Goal: Information Seeking & Learning: Learn about a topic

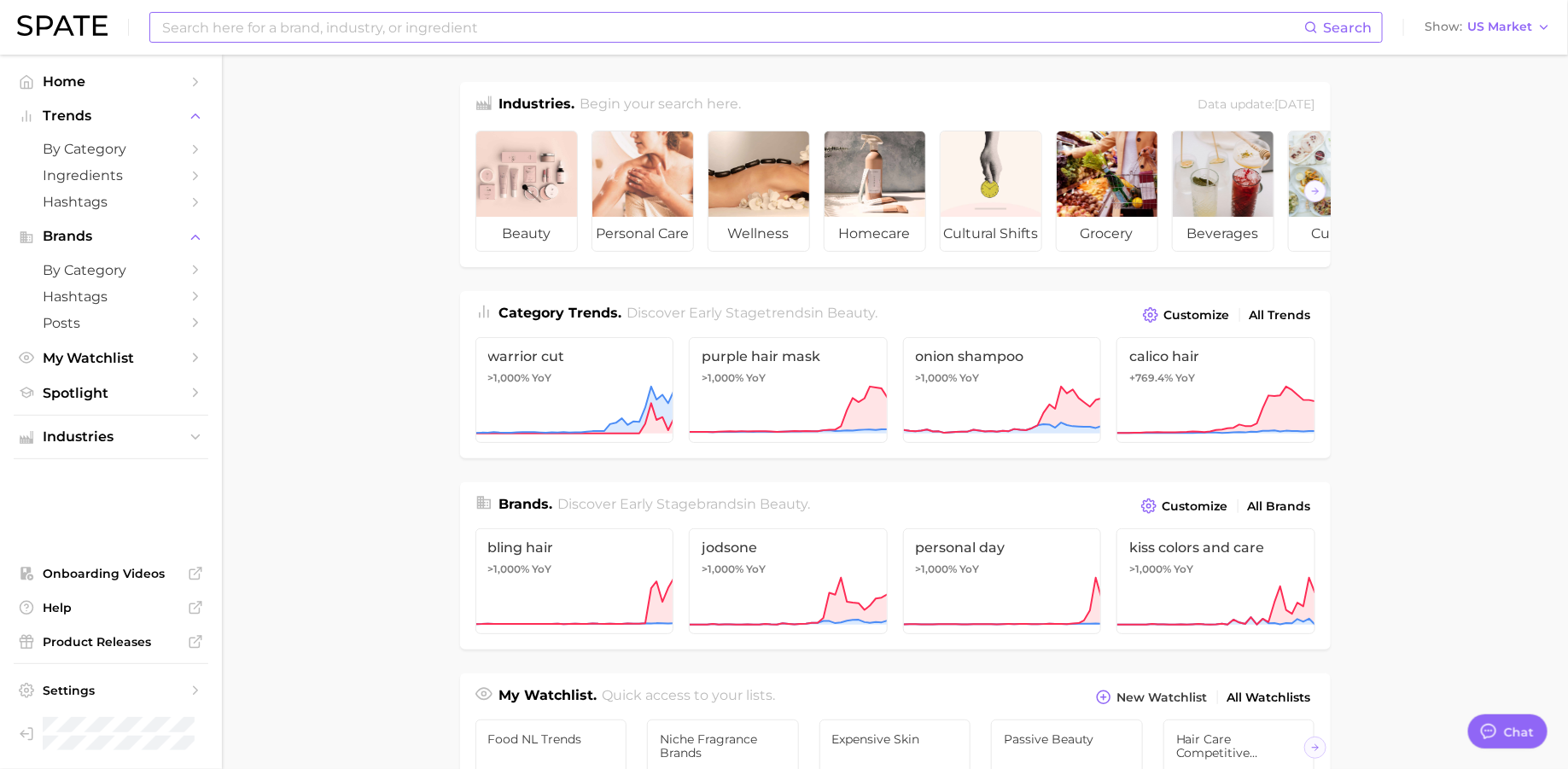
click at [1088, 19] on input at bounding box center [732, 27] width 1144 height 29
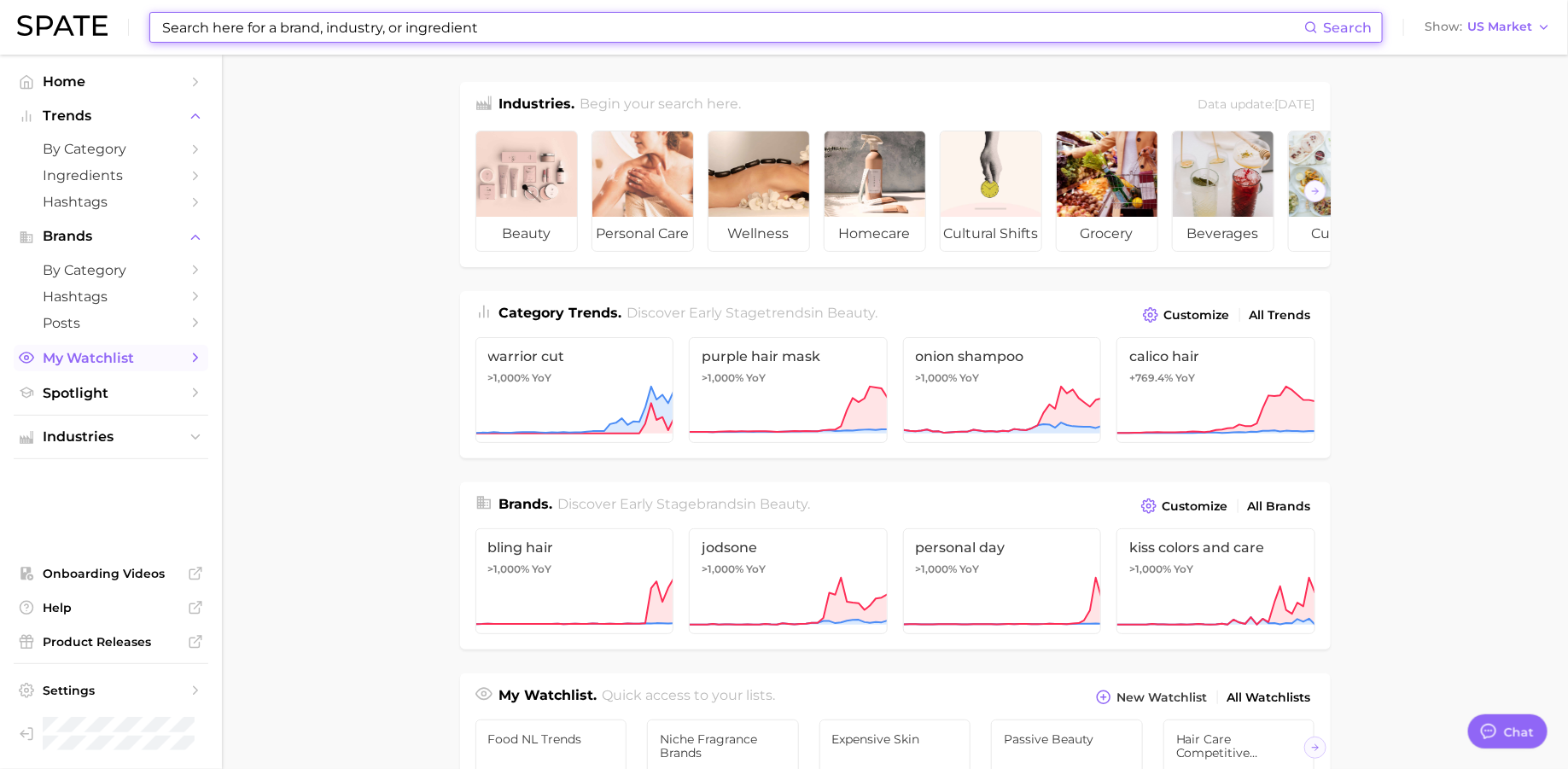
click at [89, 365] on span "My Watchlist" at bounding box center [111, 358] width 136 height 16
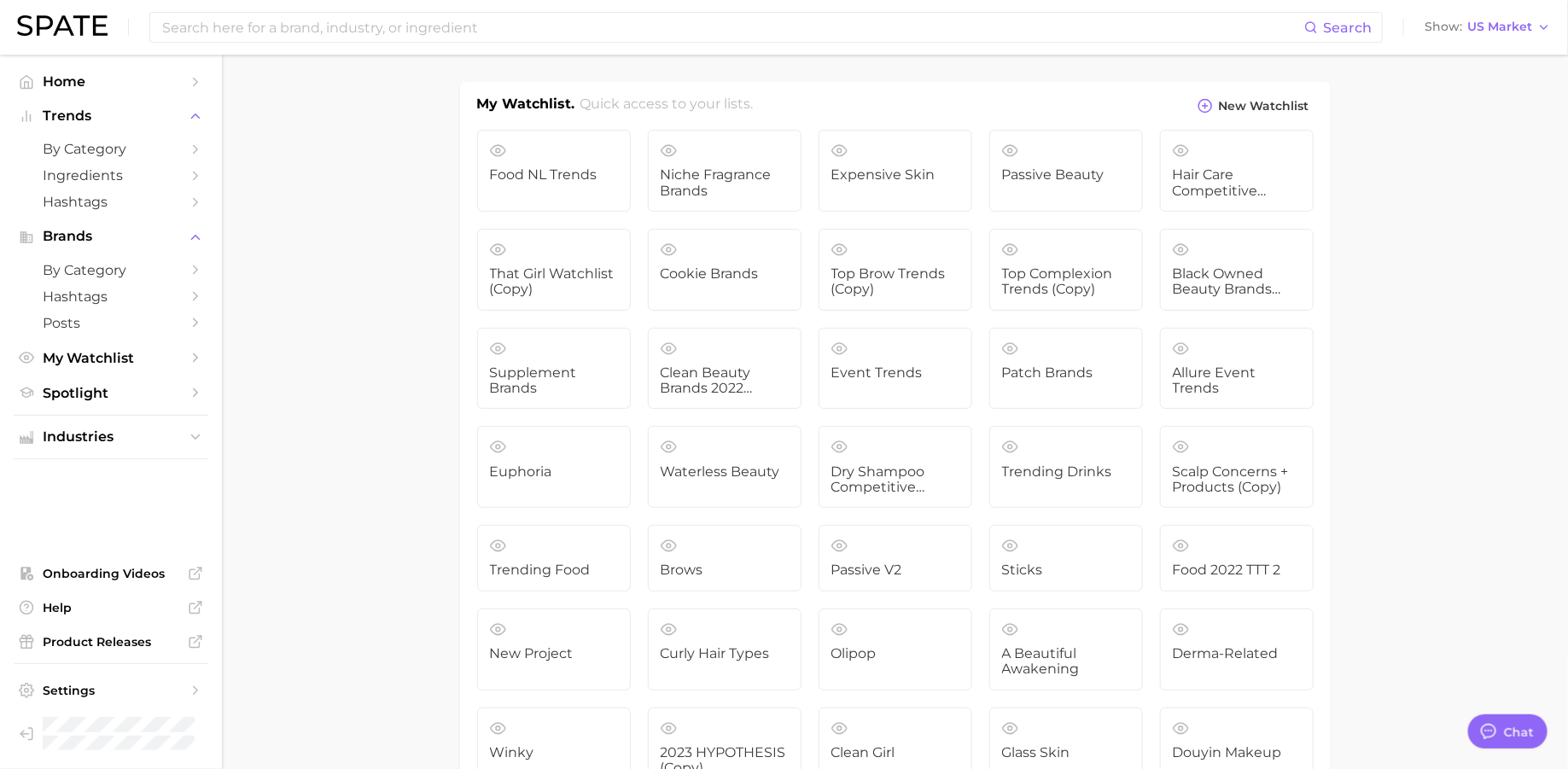
click at [620, 110] on h2 "Quick access to your lists." at bounding box center [666, 107] width 173 height 26
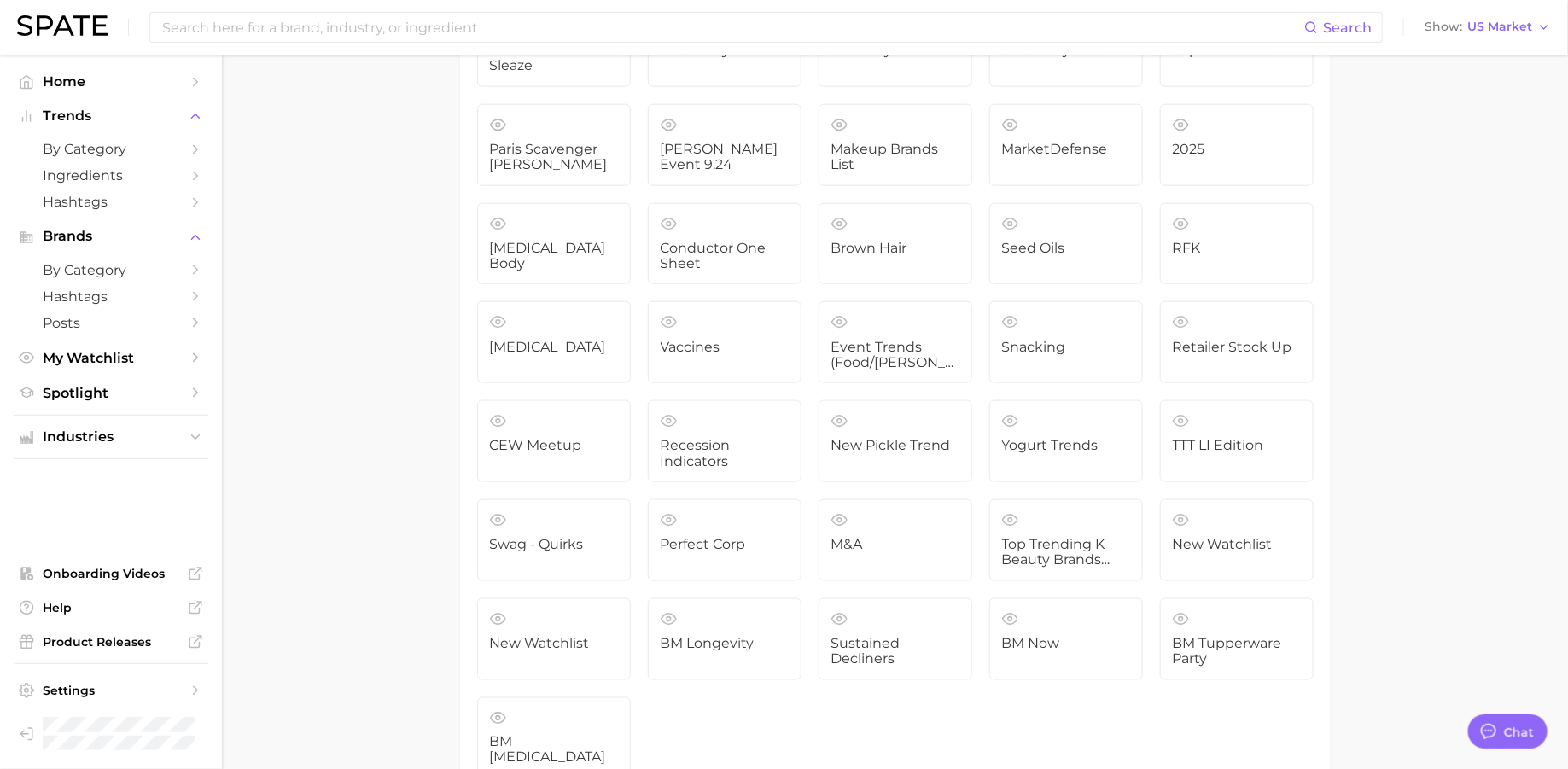
scroll to position [885, 0]
click at [1053, 536] on span "Top Trending K Beauty Brands (NIQ x Spate)" at bounding box center [1067, 551] width 128 height 32
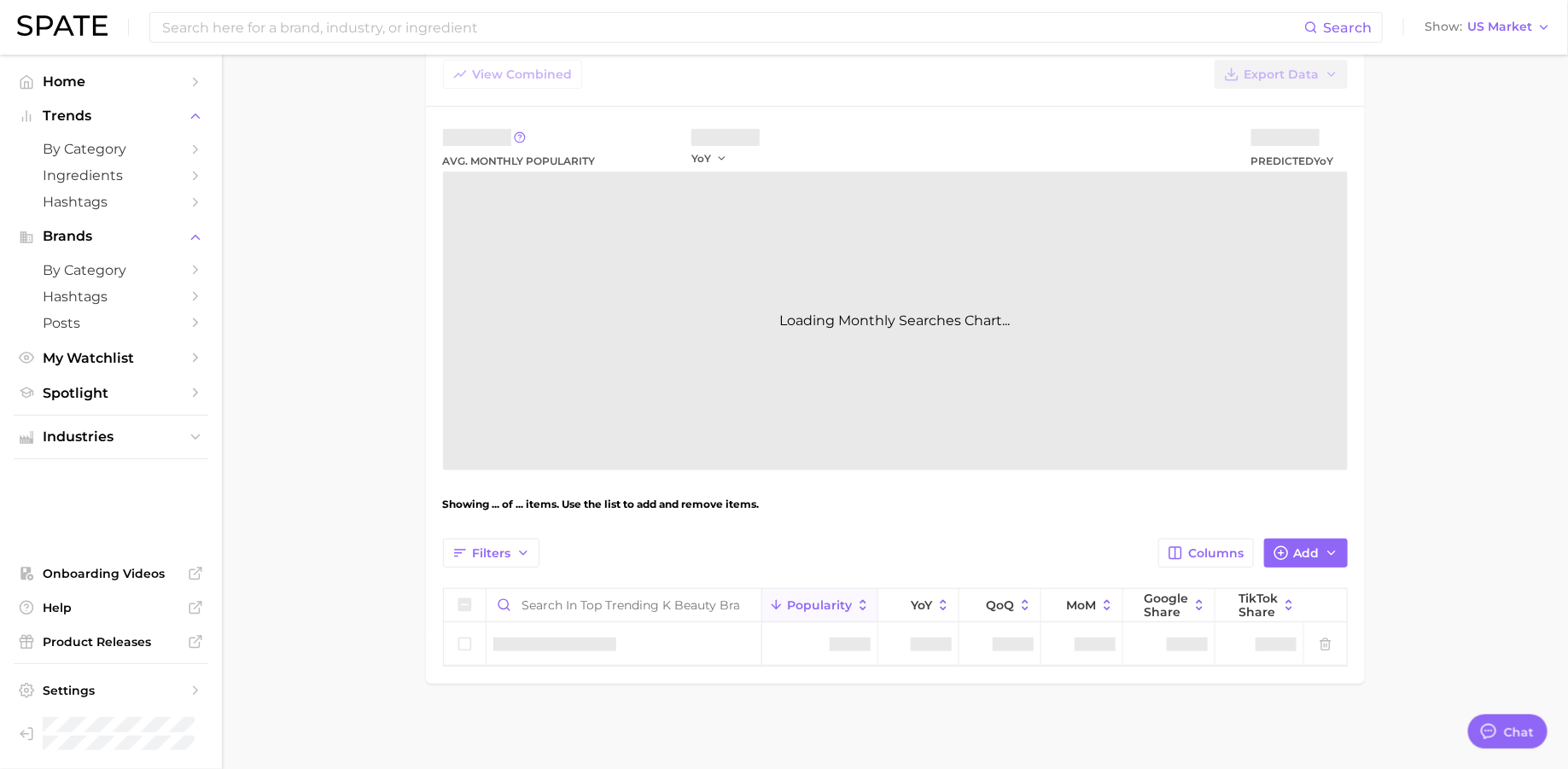
type textarea "x"
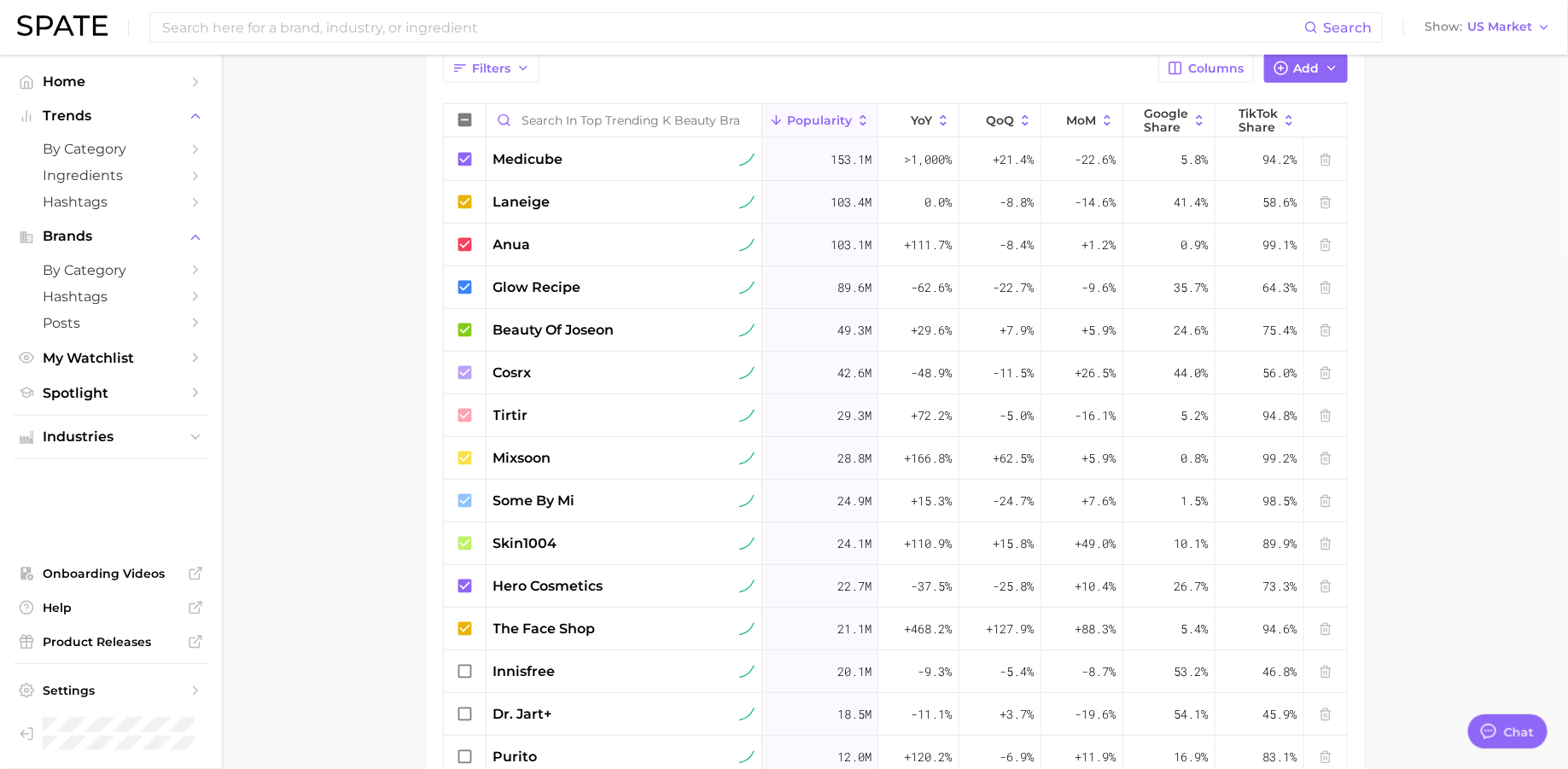
scroll to position [596, 0]
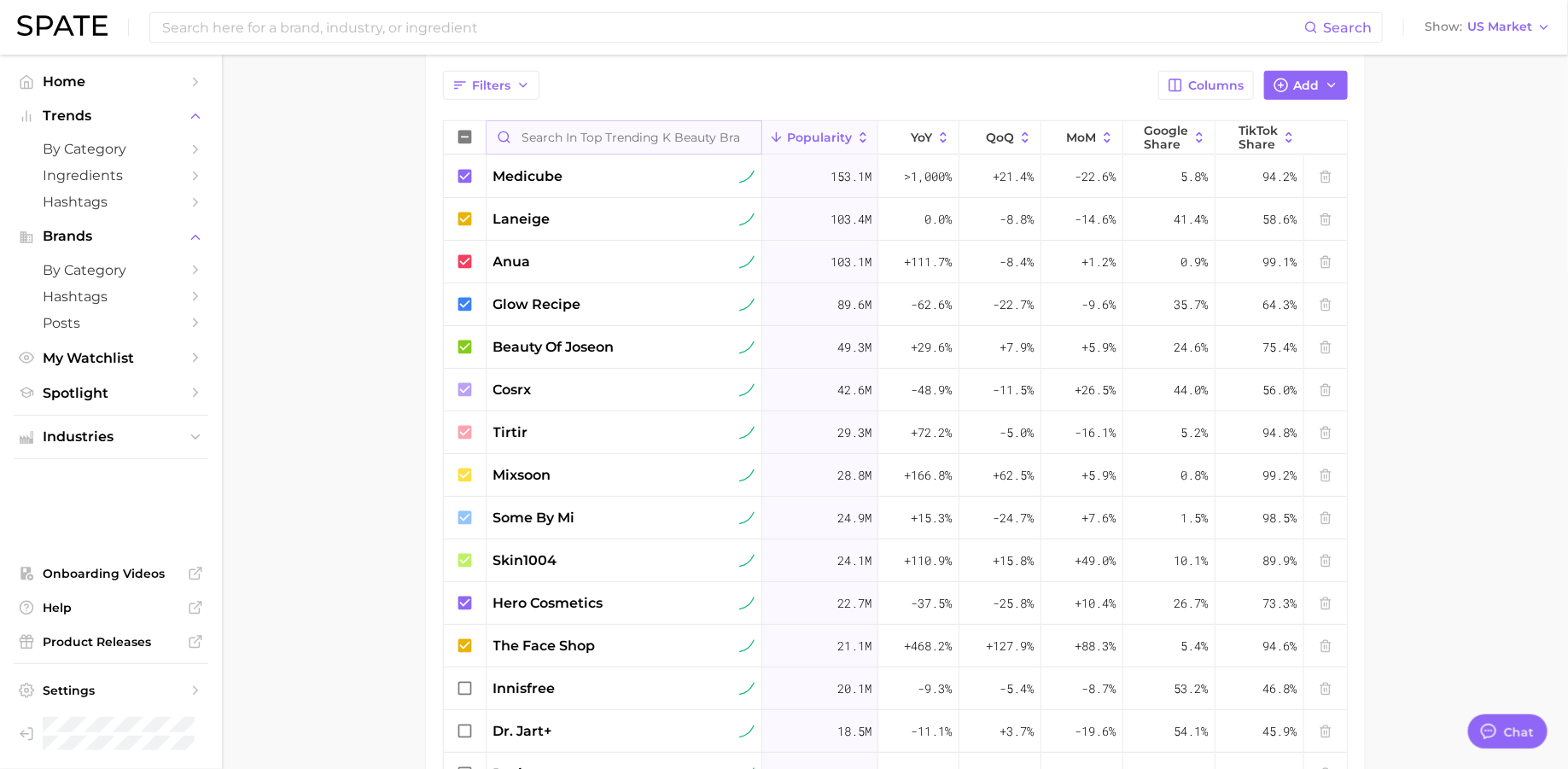
click at [690, 138] on input "Search in Top Trending K Beauty Brands (NIQ x Spate)" at bounding box center [624, 137] width 275 height 32
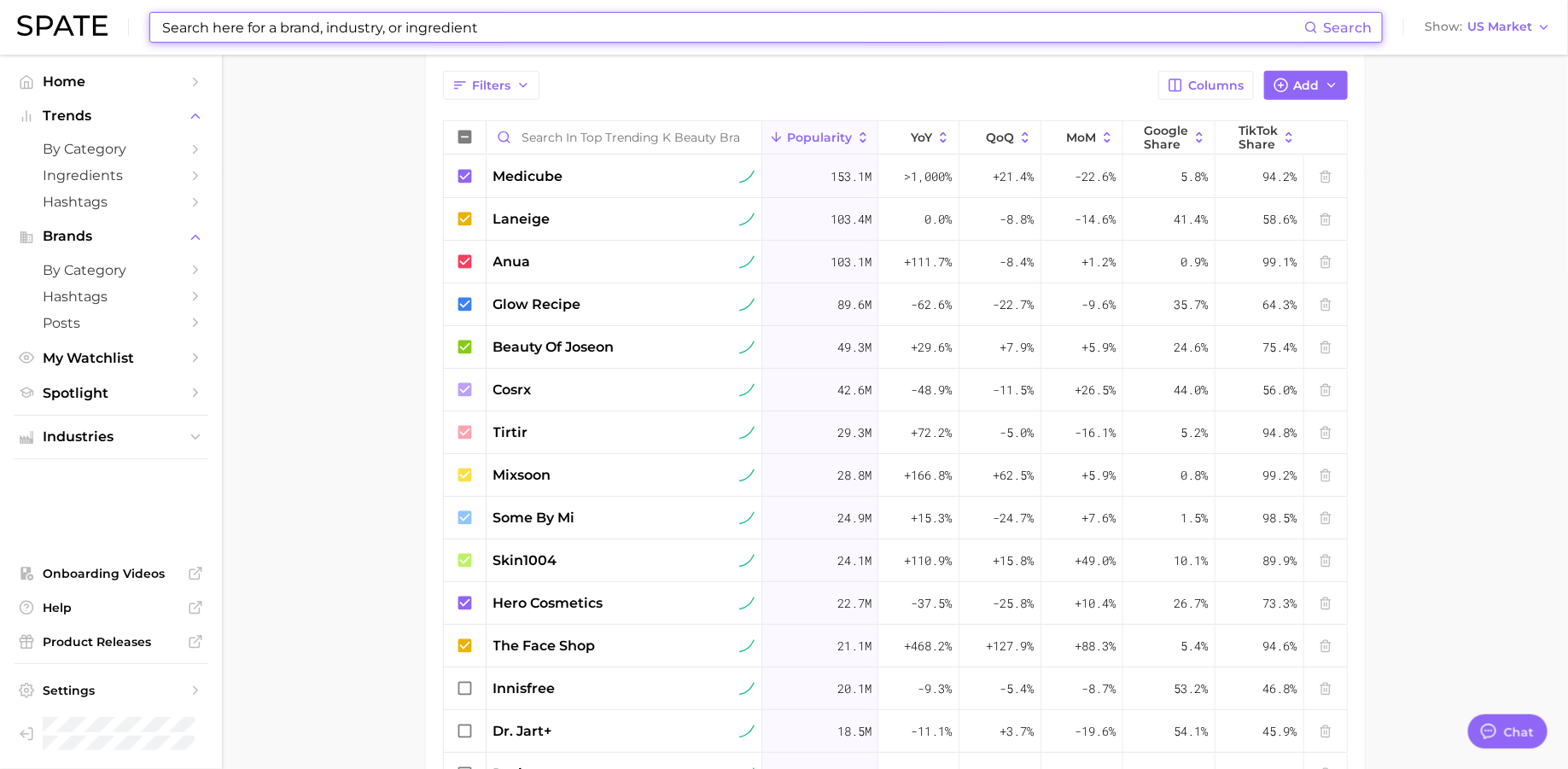
click at [504, 24] on input at bounding box center [732, 27] width 1144 height 29
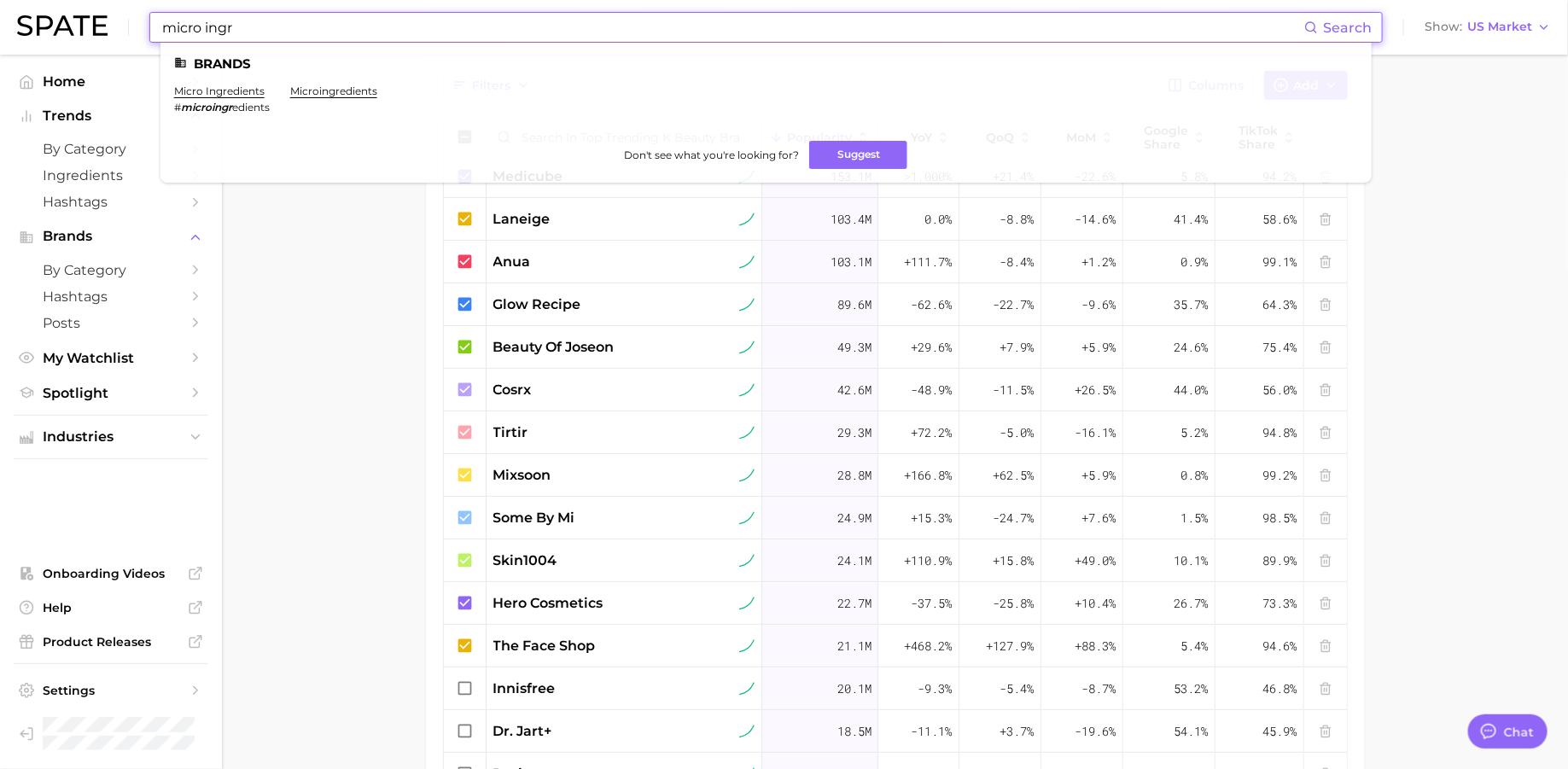
type input "micro ingr"
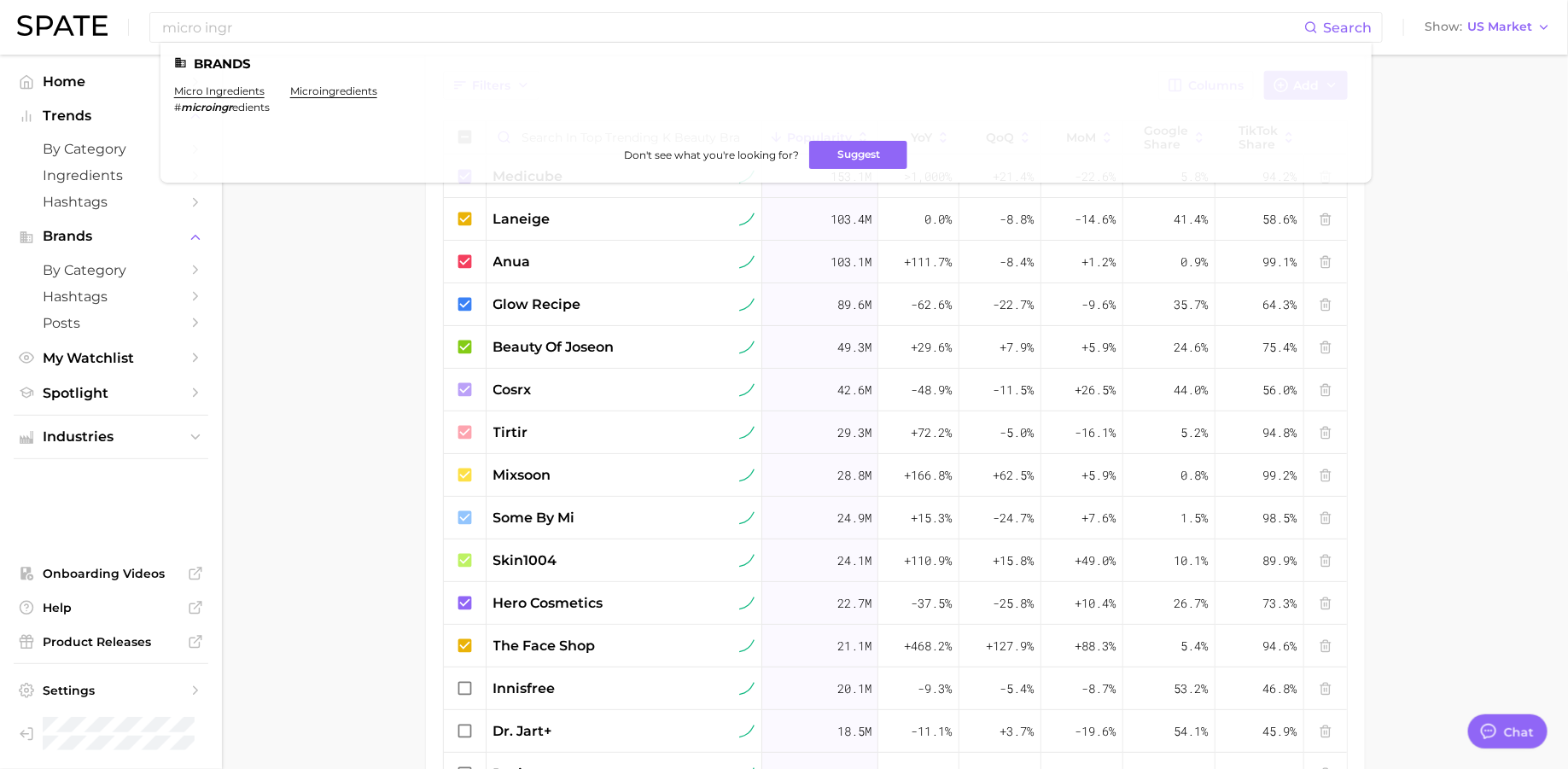
click at [351, 325] on main "Top Trending K Beauty Brands (NIQ x Spate) Settings Overview Google TikTok View…" at bounding box center [896, 224] width 1347 height 1533
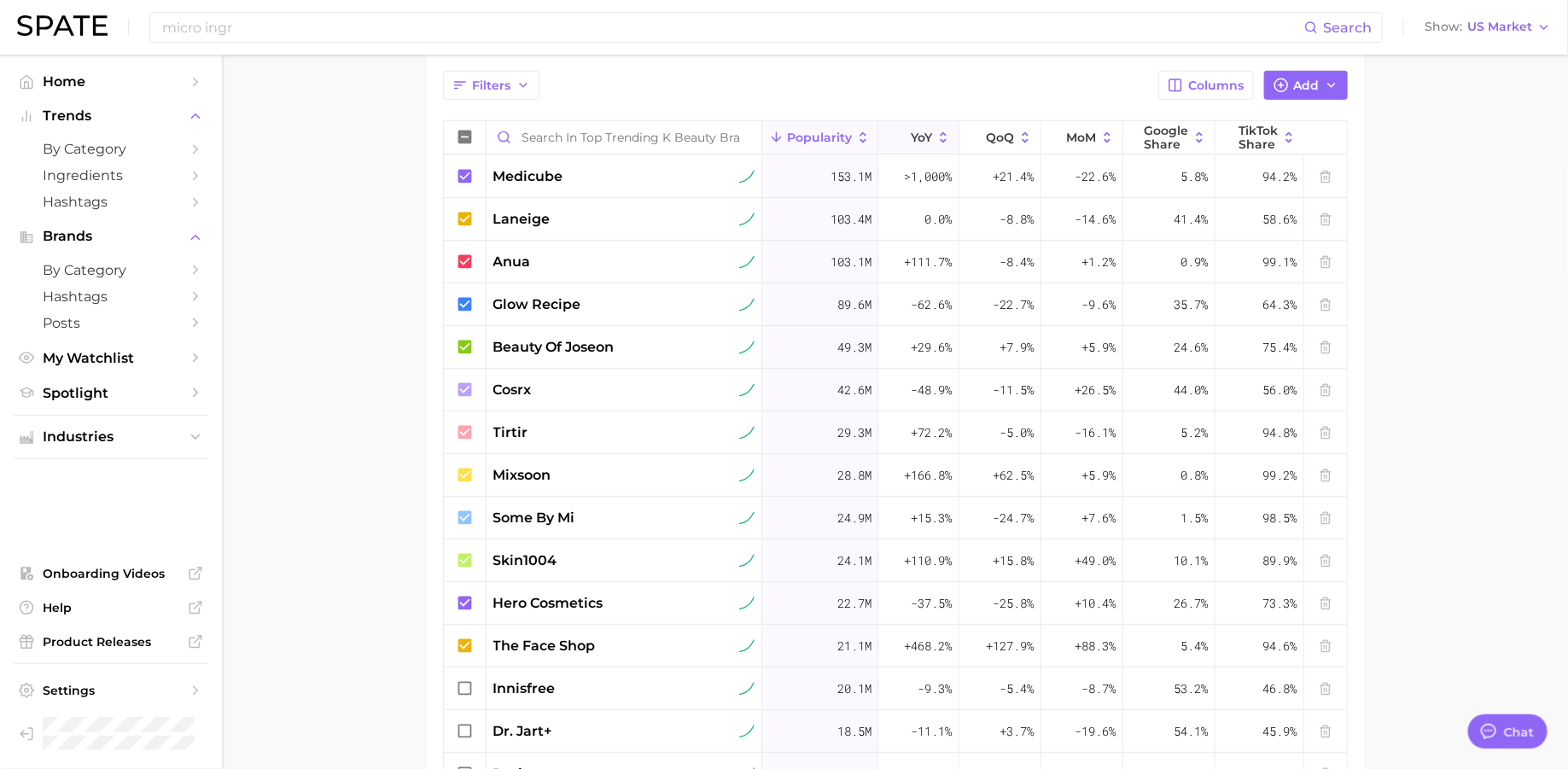
click at [908, 140] on button "YoY" at bounding box center [918, 138] width 81 height 33
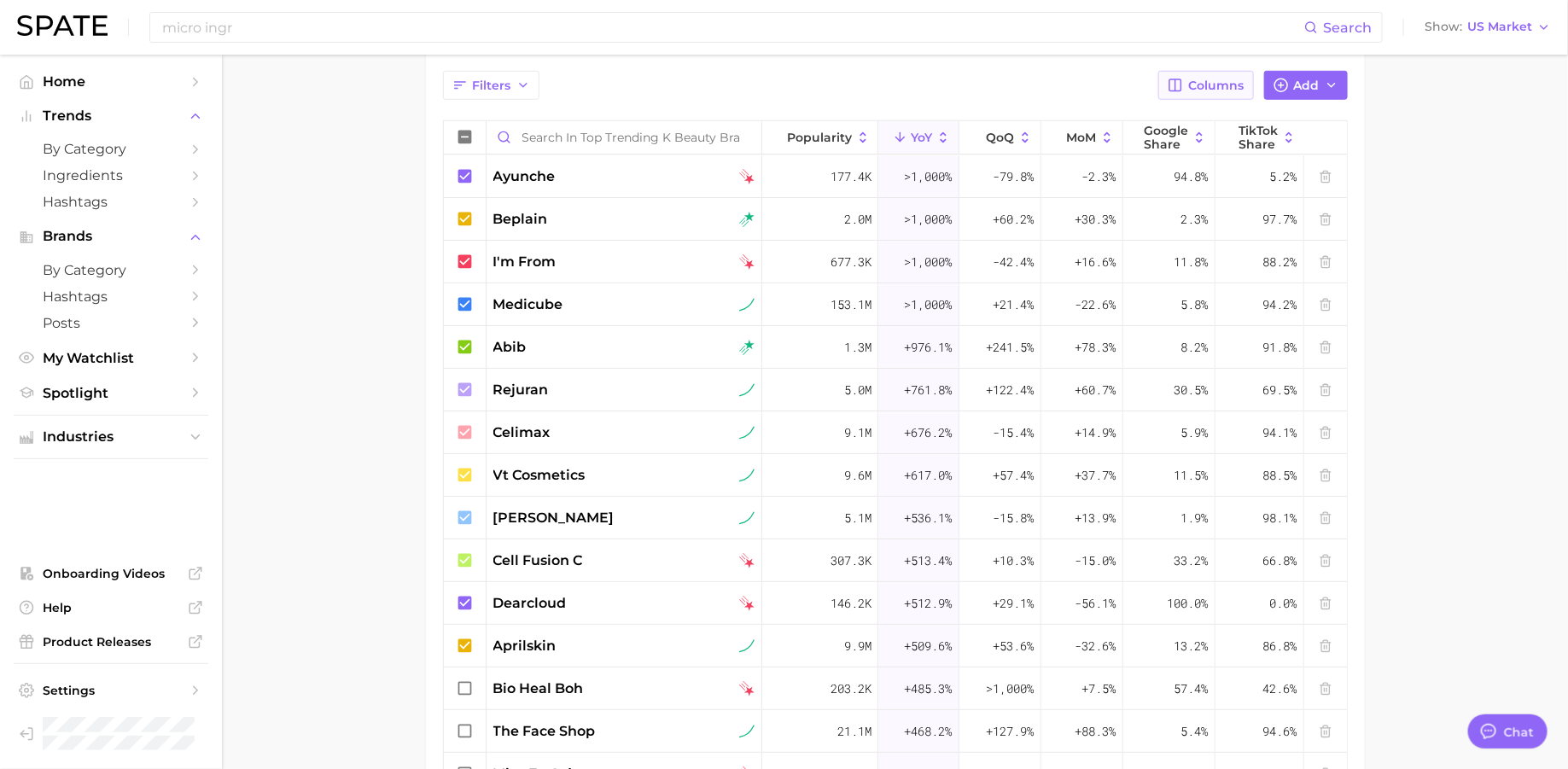
click at [1219, 83] on span "Columns" at bounding box center [1217, 86] width 56 height 15
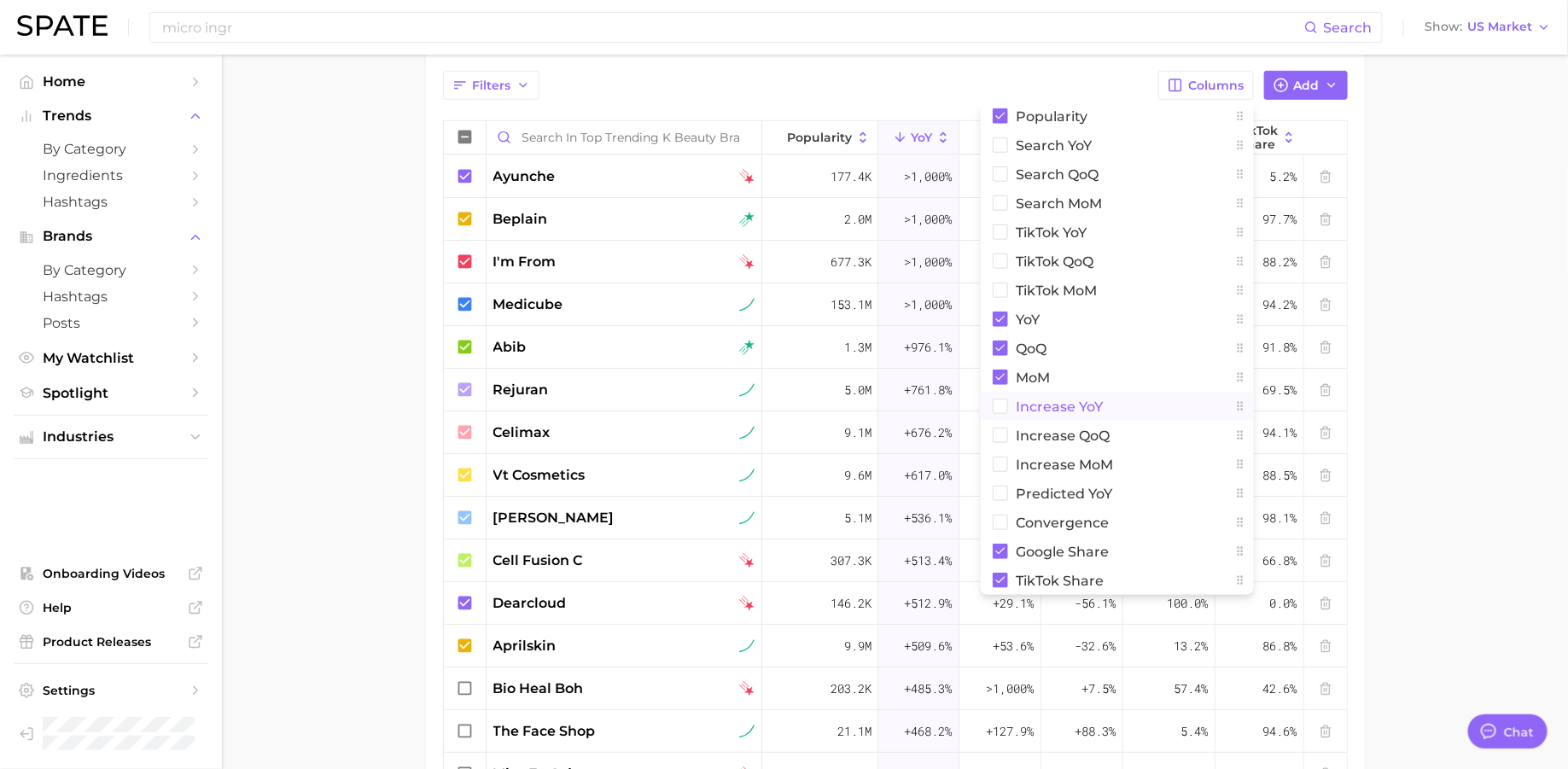
click at [1034, 408] on span "Increase YoY" at bounding box center [1059, 407] width 87 height 15
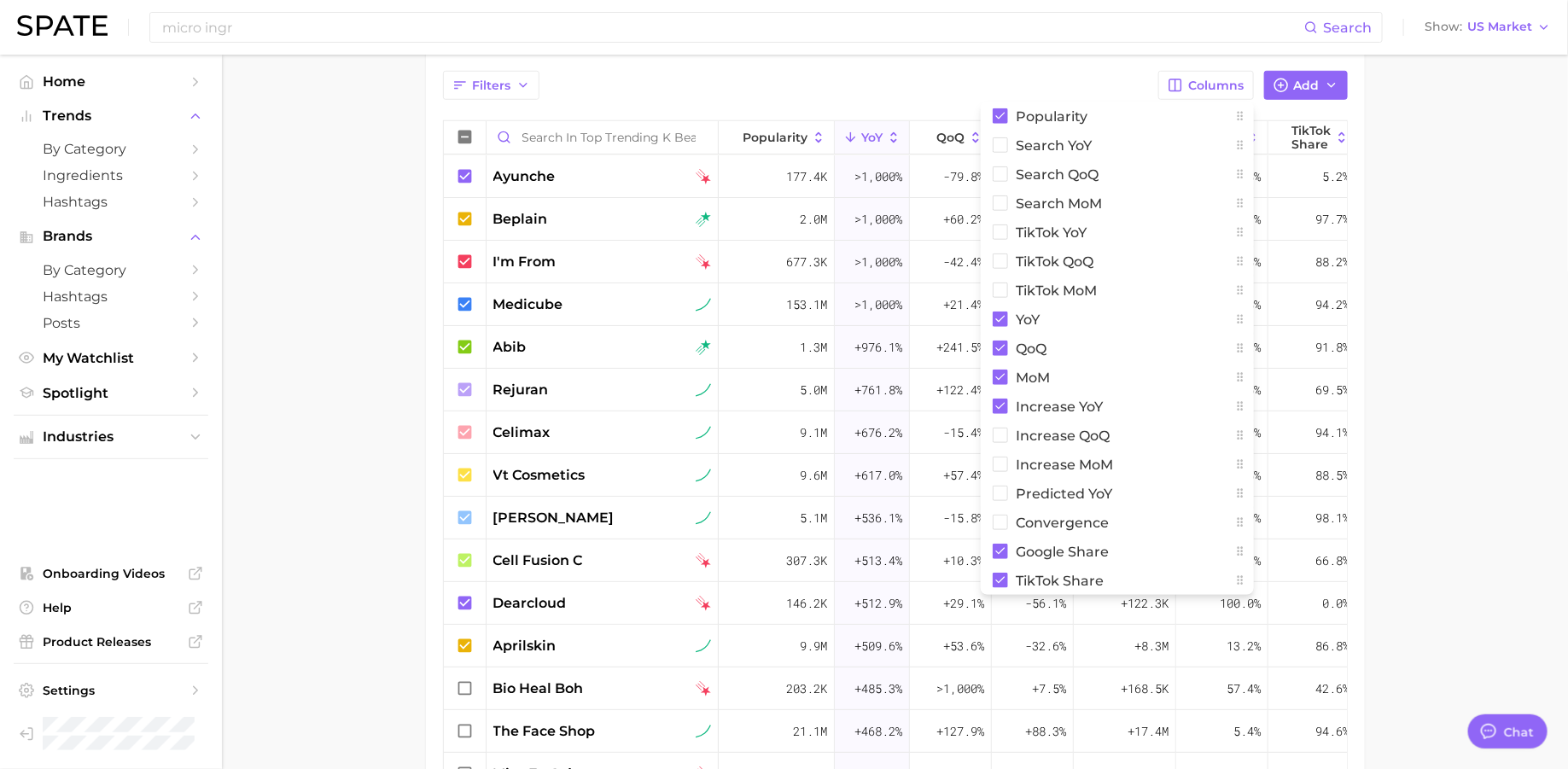
click at [1460, 156] on main "Top Trending K Beauty Brands (NIQ x Spate) Settings Overview Google TikTok View…" at bounding box center [896, 224] width 1347 height 1533
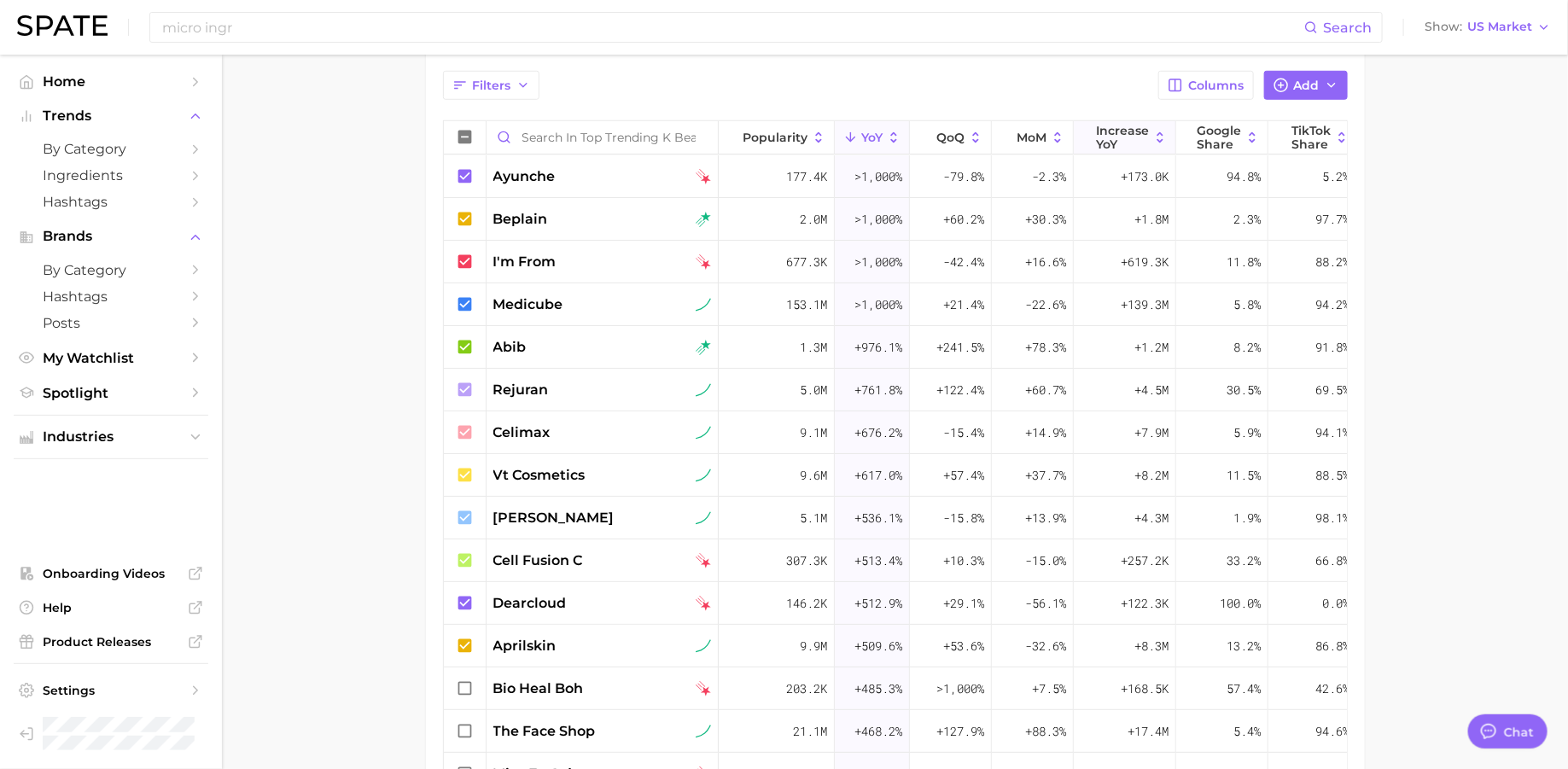
click at [1101, 138] on span "Increase YoY" at bounding box center [1122, 137] width 53 height 27
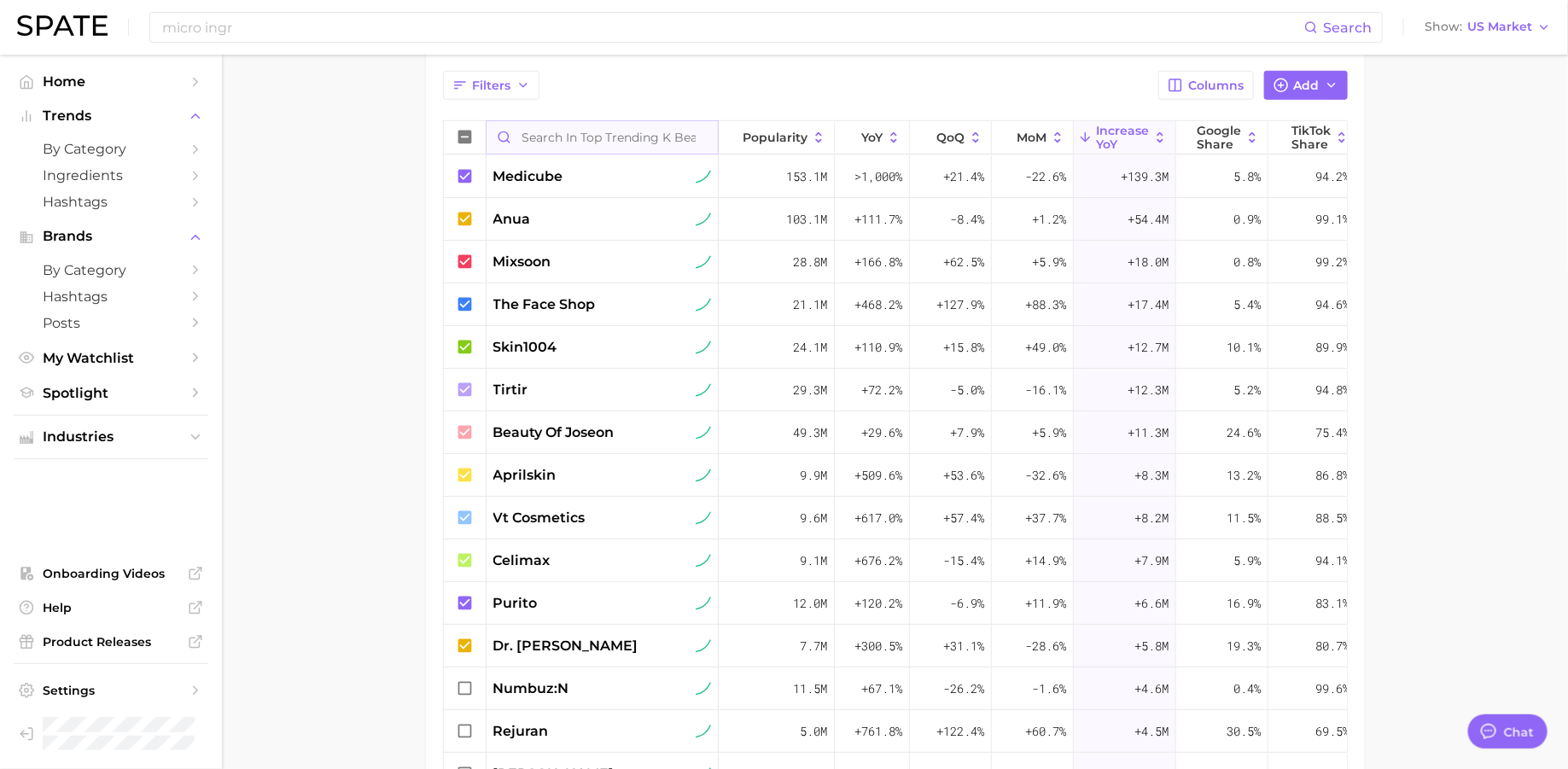
click at [593, 132] on input "Search in Top Trending K Beauty Brands (NIQ x Spate)" at bounding box center [602, 137] width 231 height 32
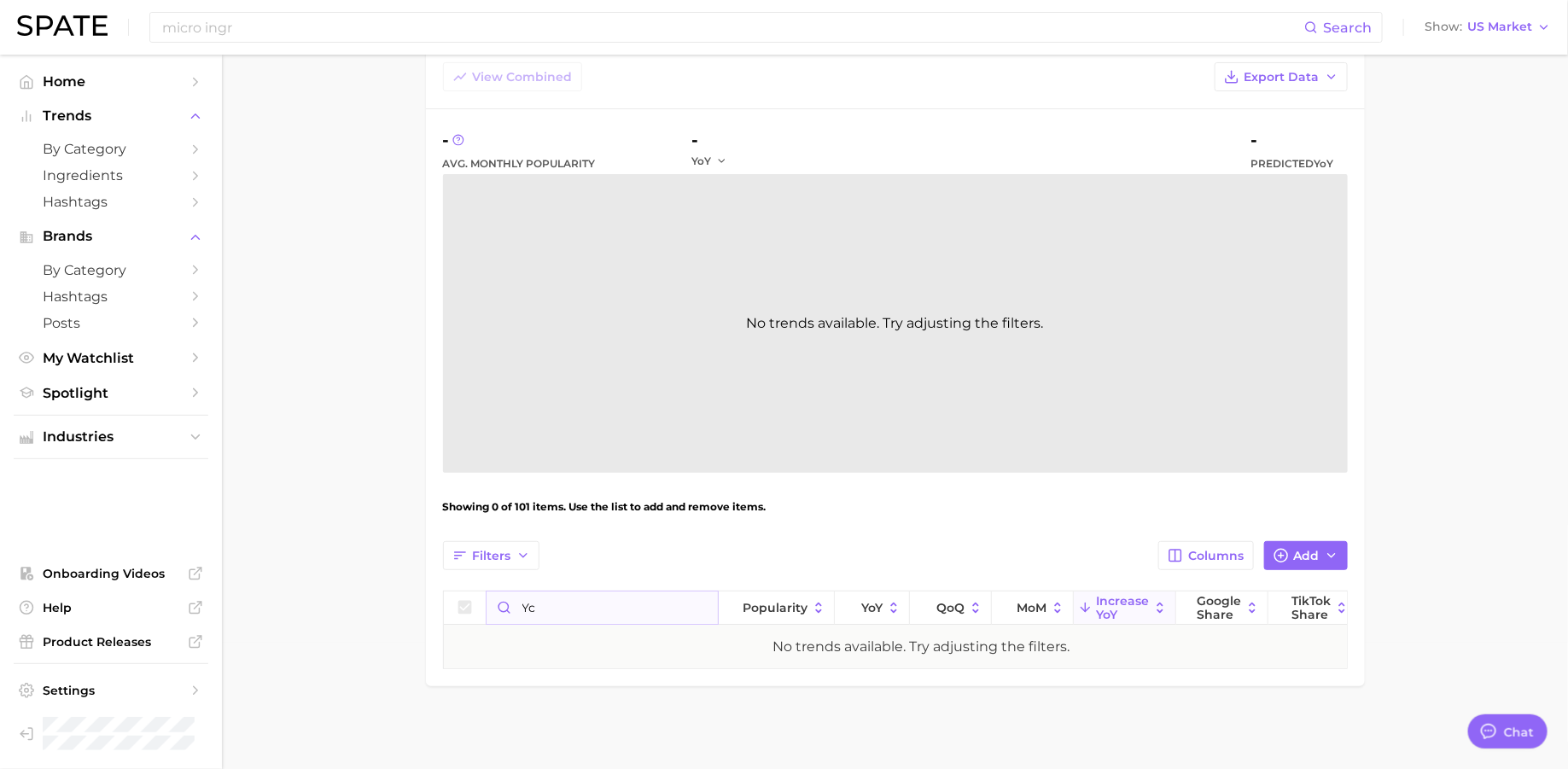
type input "y"
type input "u"
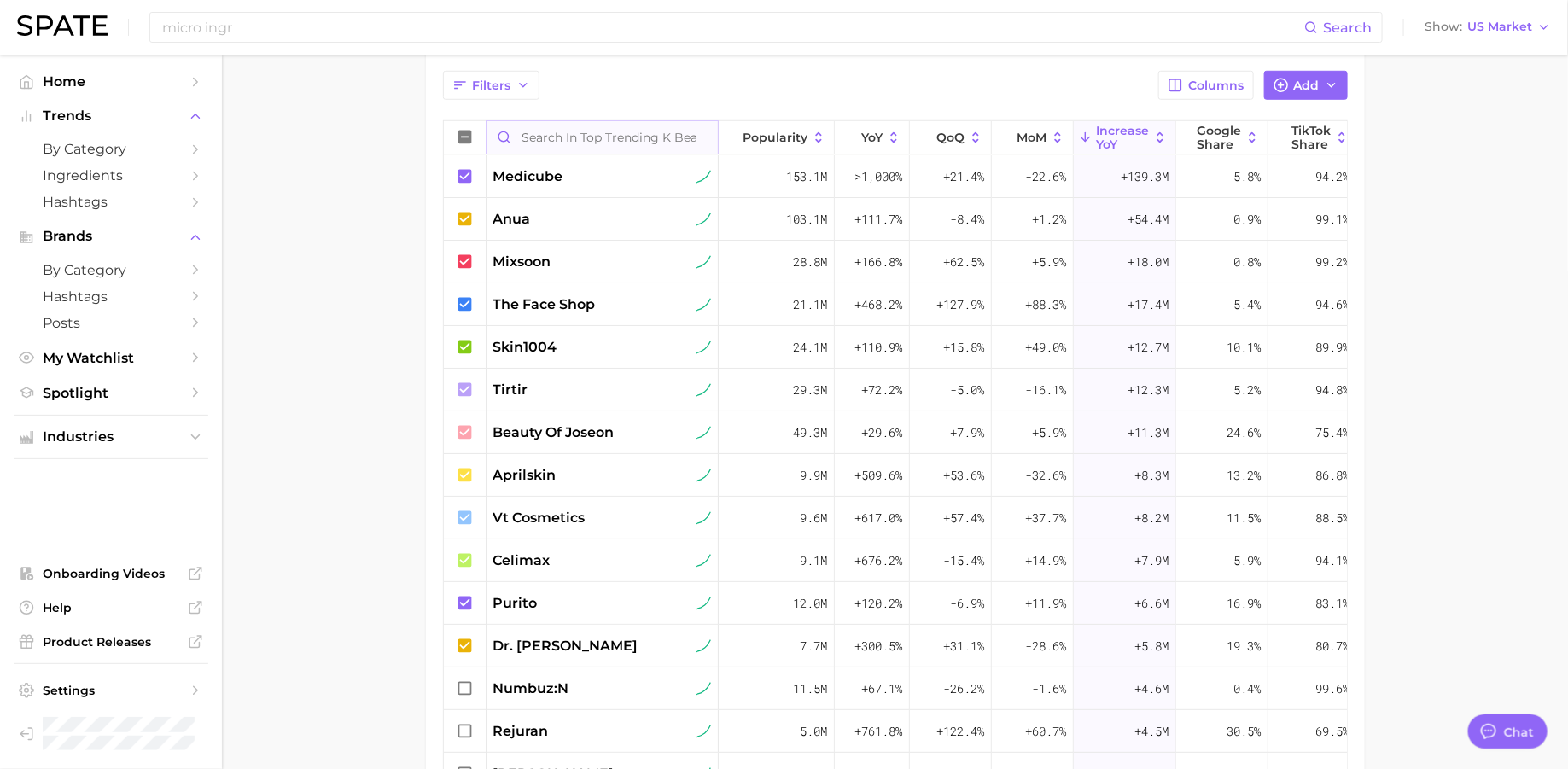
click at [547, 132] on input "Search in Top Trending K Beauty Brands (NIQ x Spate)" at bounding box center [602, 137] width 231 height 32
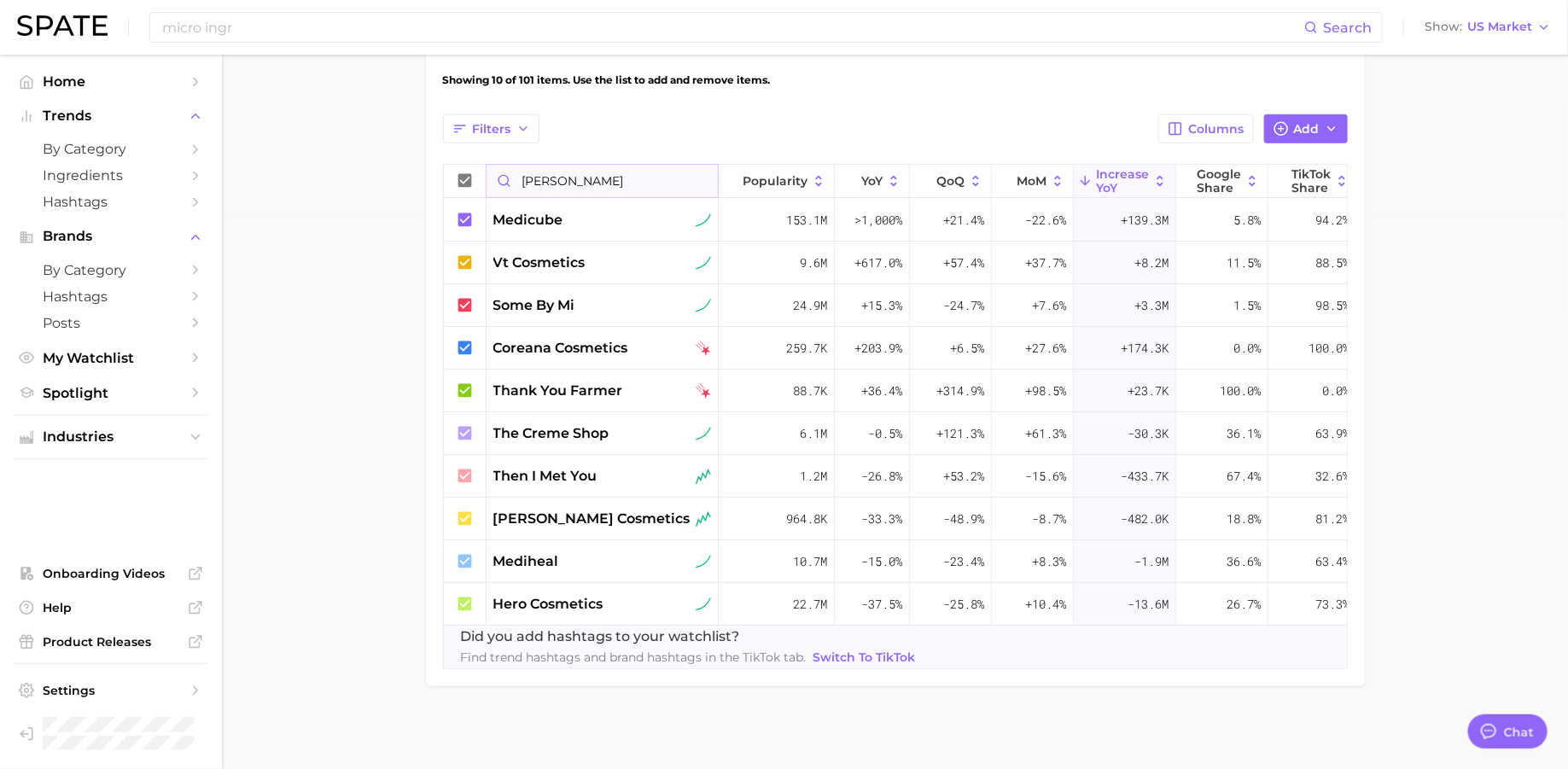
scroll to position [126, 0]
type input "m"
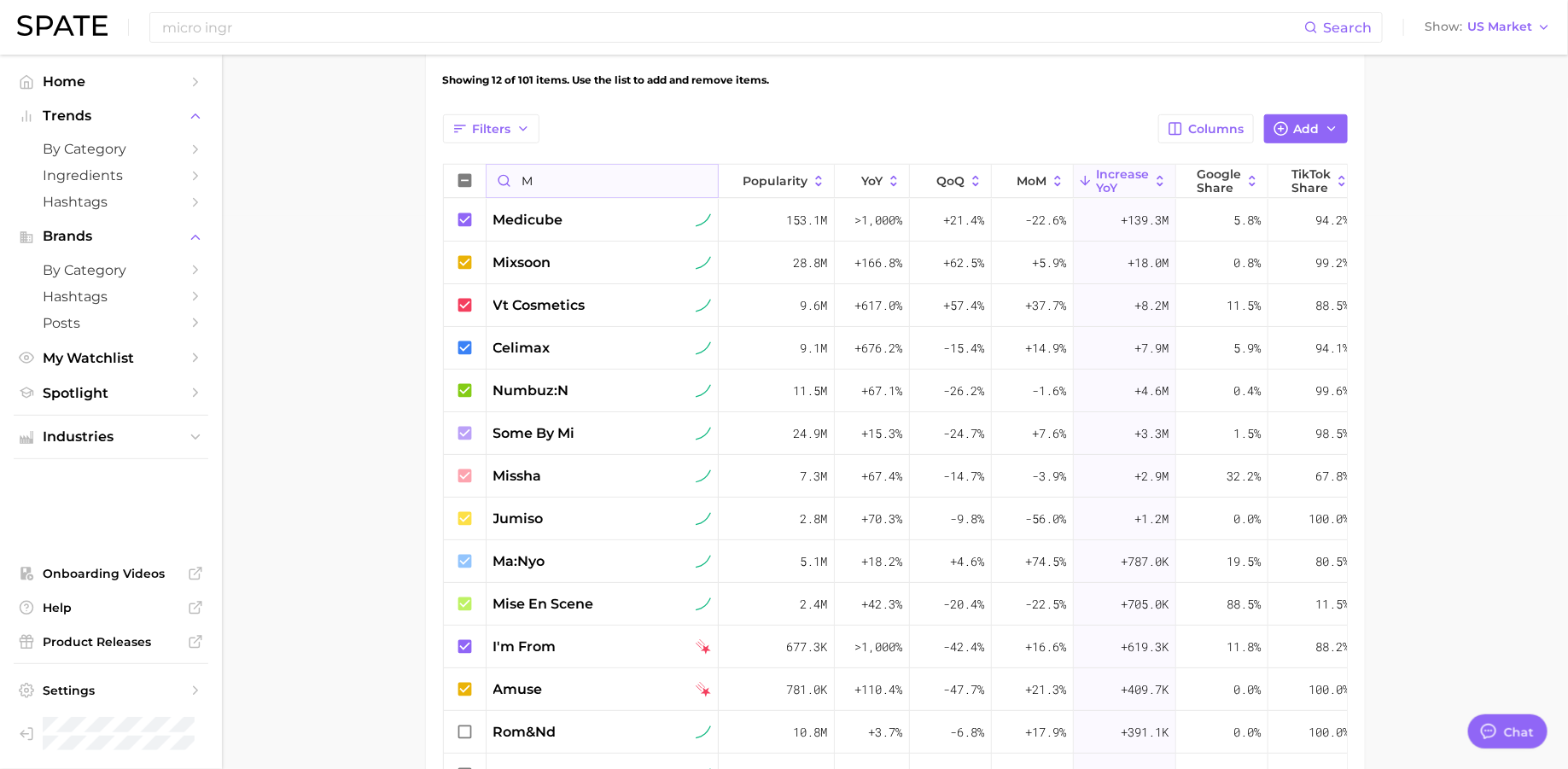
scroll to position [596, 0]
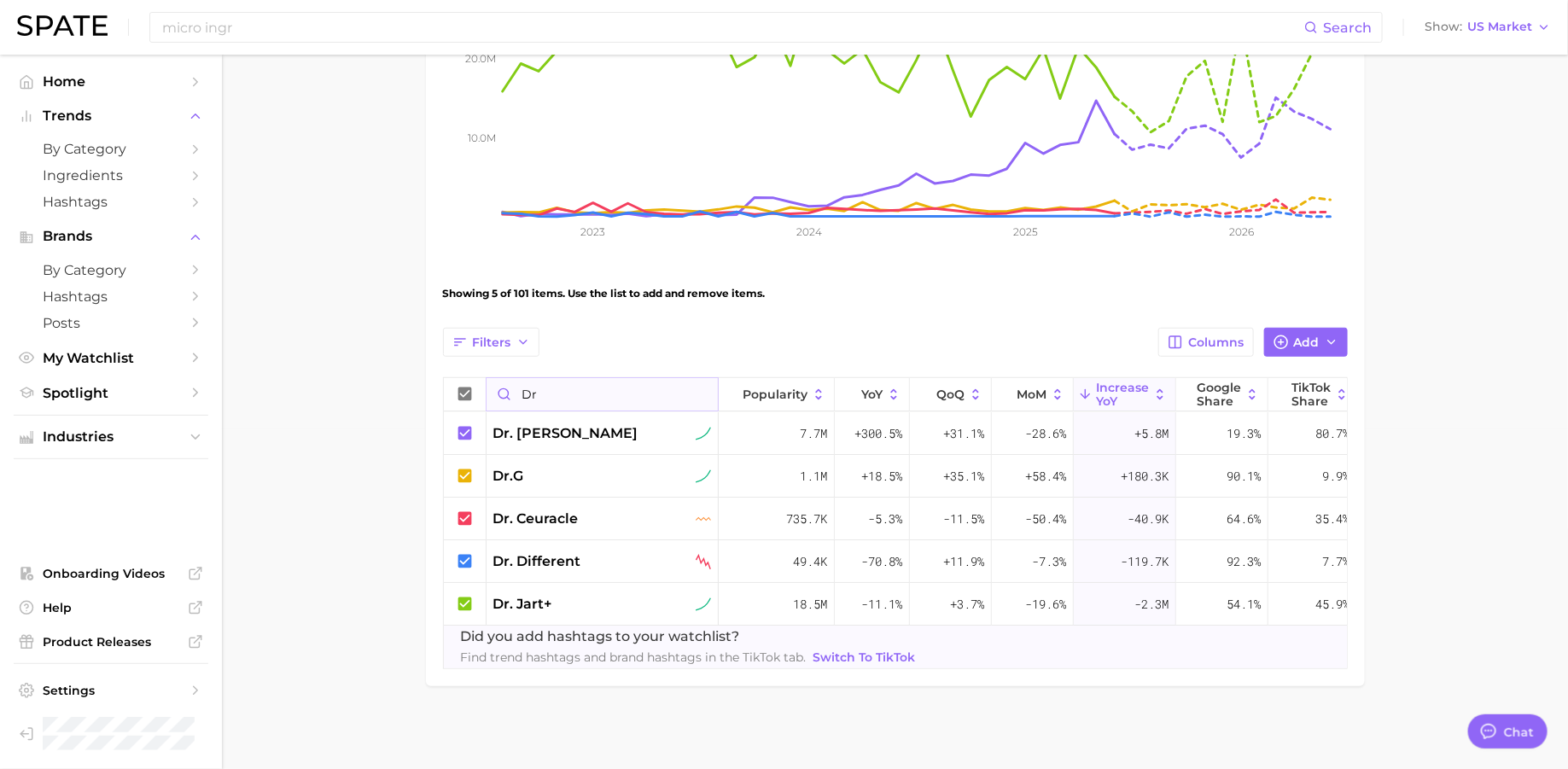
scroll to position [126, 0]
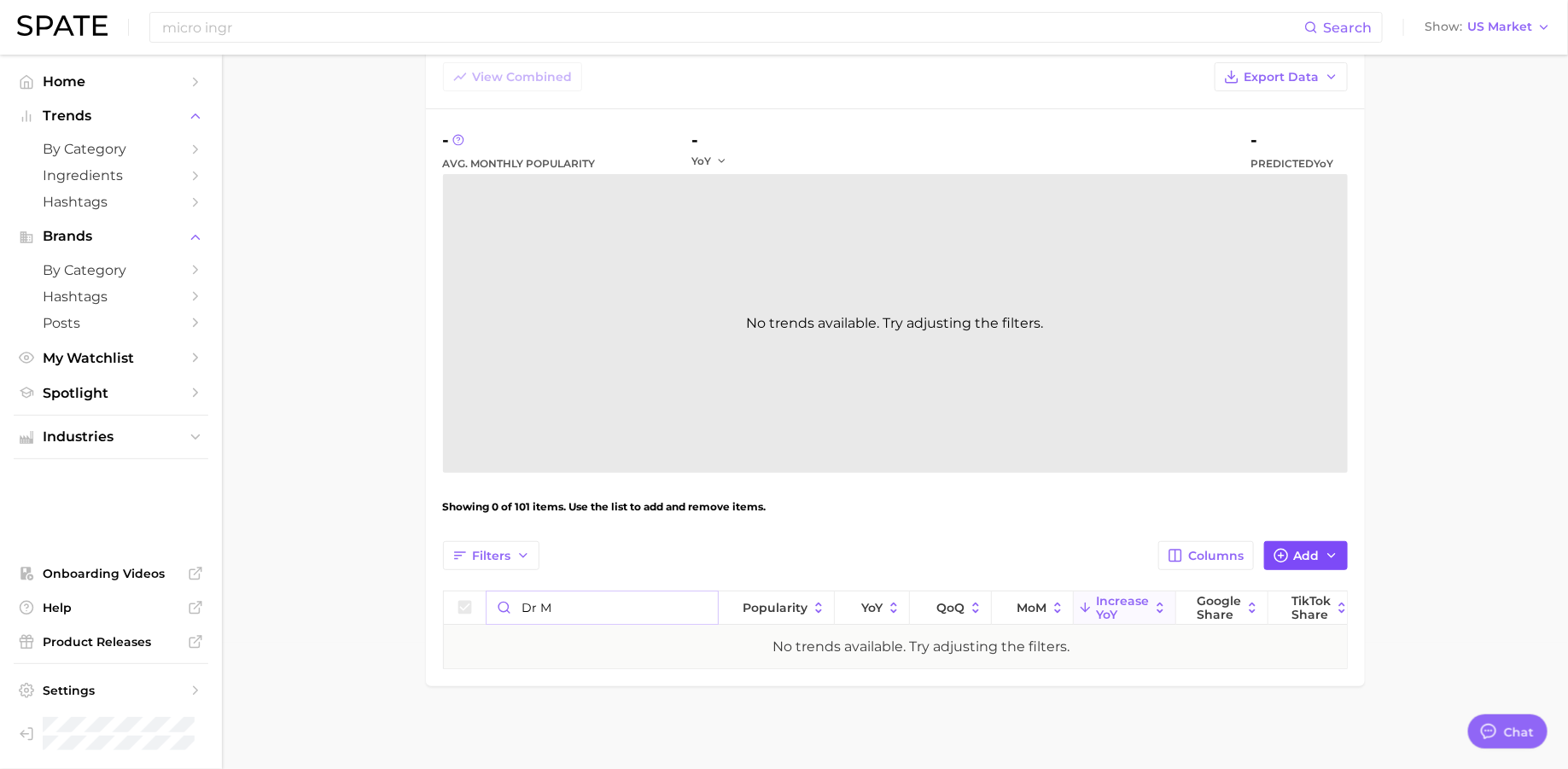
click at [1326, 558] on icon "button" at bounding box center [1331, 555] width 14 height 14
type input "dr m"
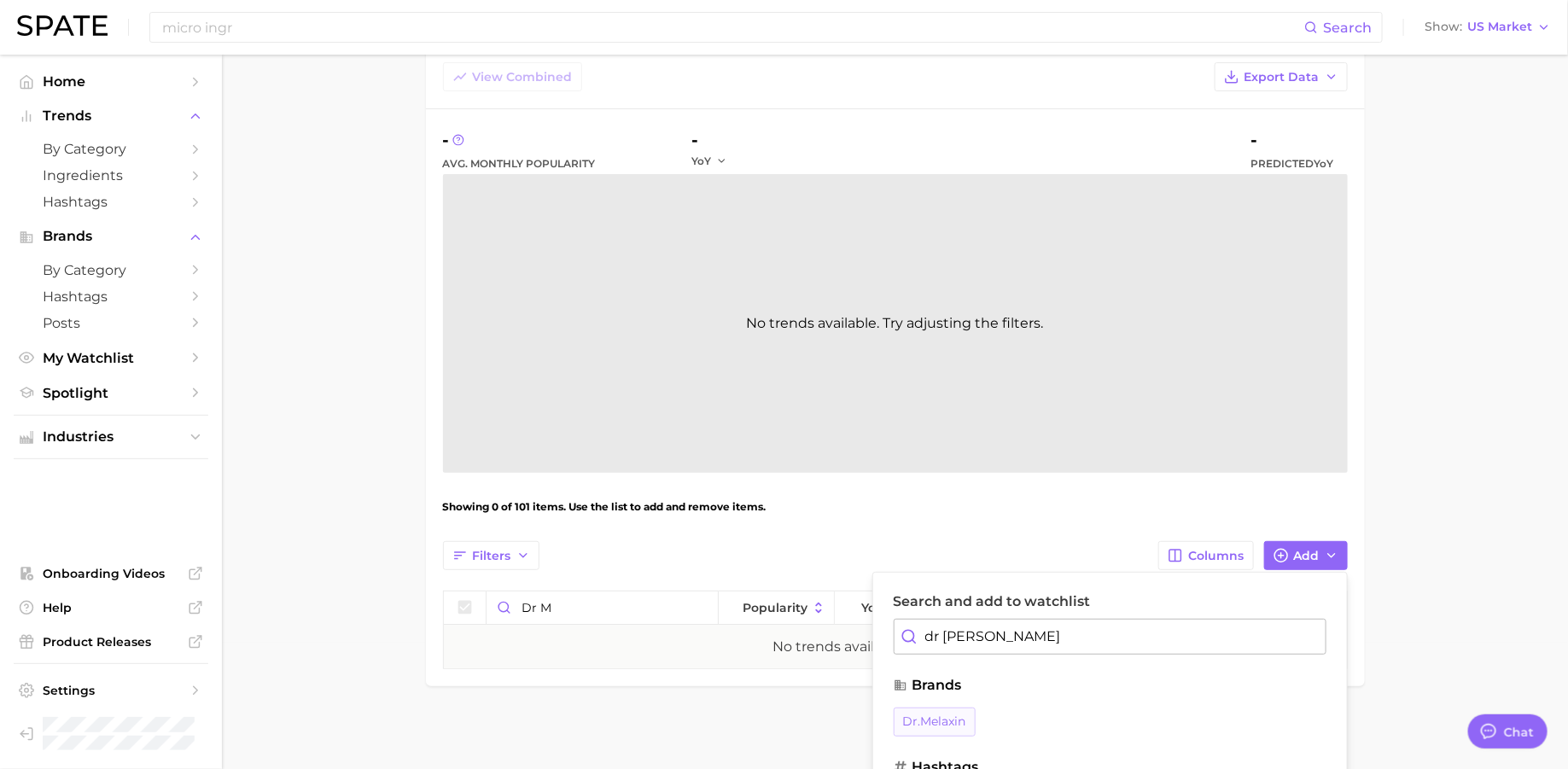
type input "dr [PERSON_NAME]"
click at [914, 718] on span "dr.melaxin" at bounding box center [934, 721] width 63 height 15
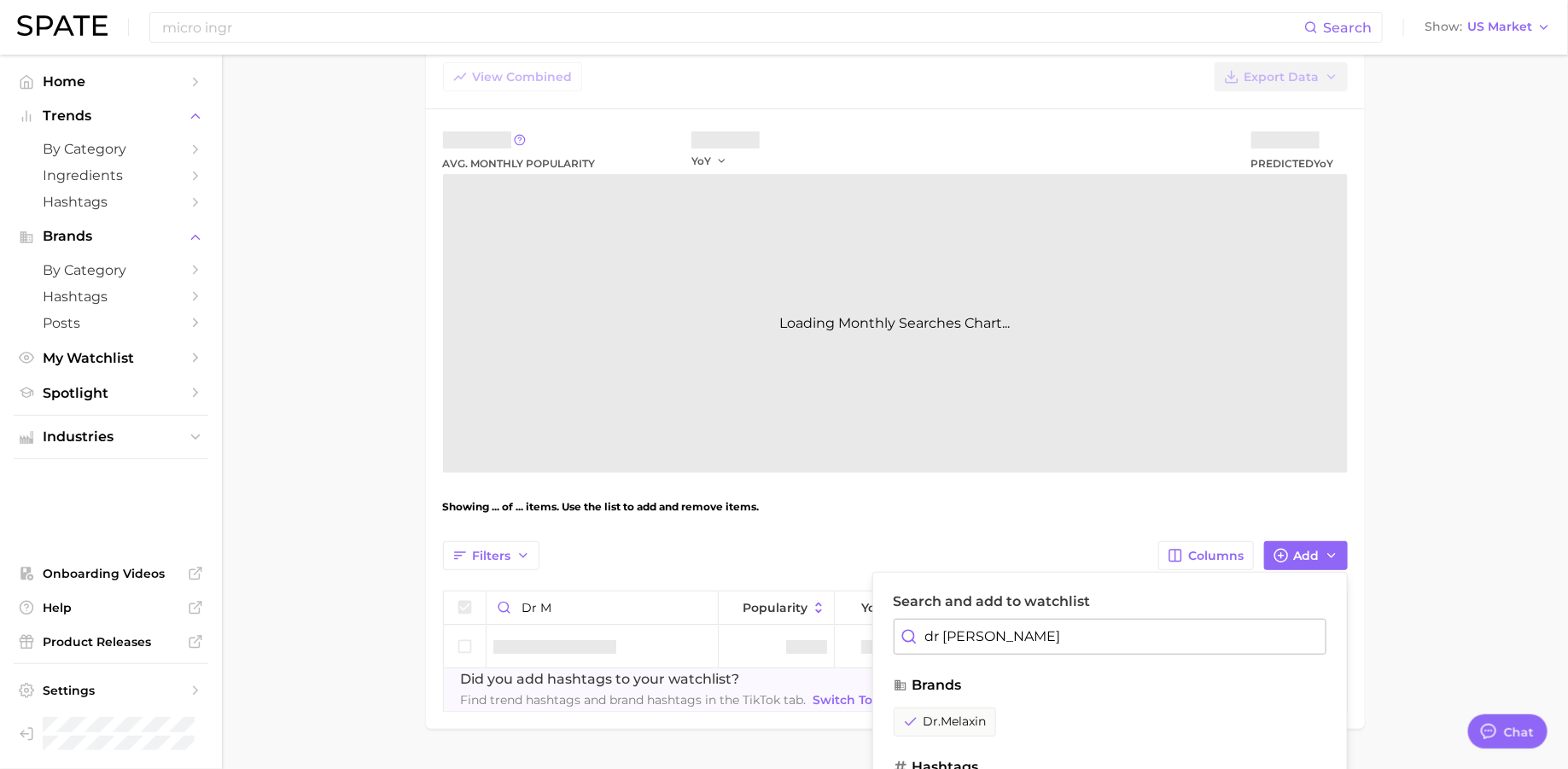
click at [1414, 486] on main "Top Trending K Beauty Brands (NIQ x Spate) Settings Overview Google TikTok View…" at bounding box center [896, 371] width 1347 height 886
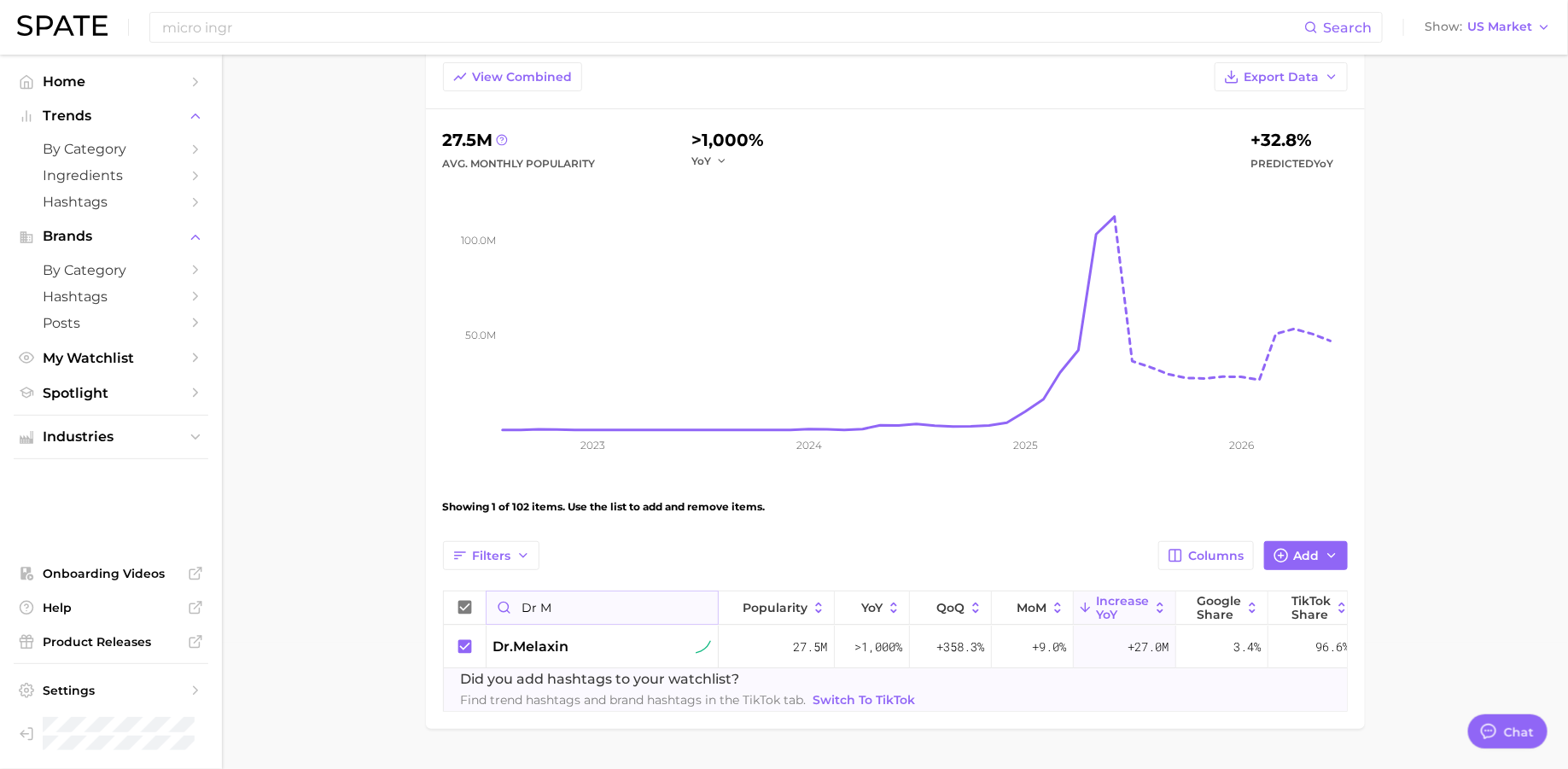
click at [699, 606] on input "dr m" at bounding box center [602, 607] width 231 height 32
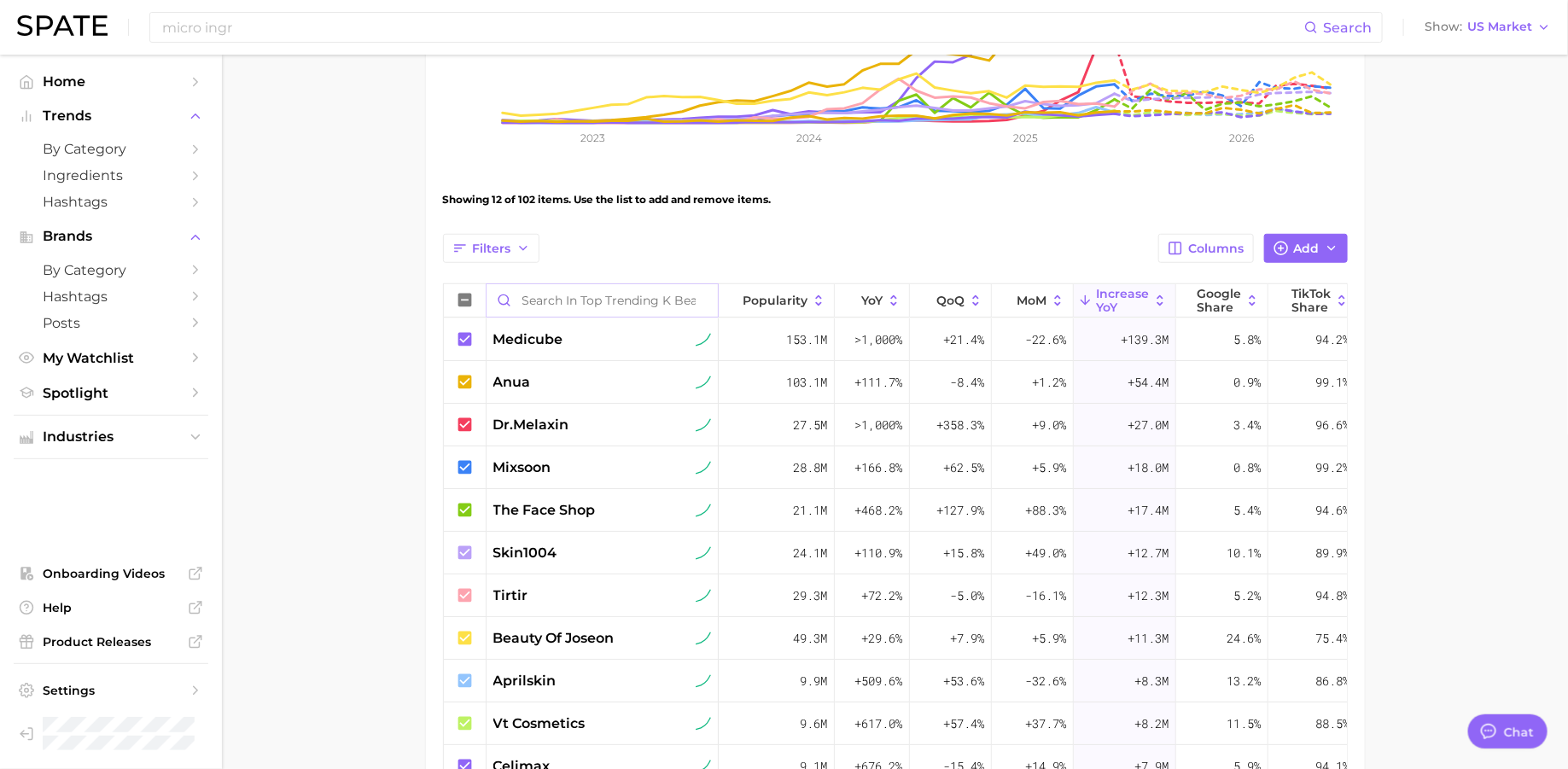
scroll to position [436, 0]
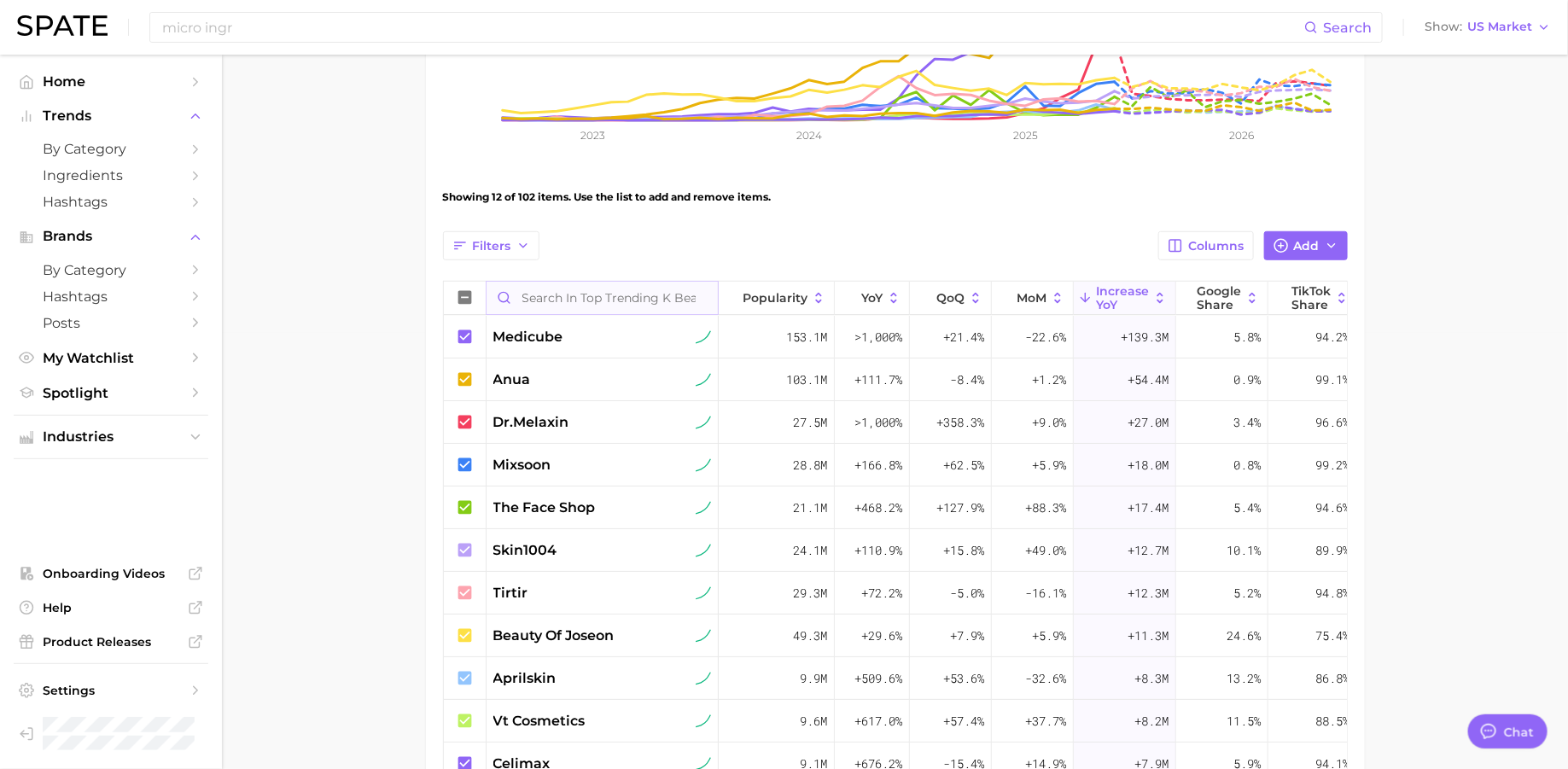
click at [564, 282] on input "Search in Top Trending K Beauty Brands (NIQ x Spate)" at bounding box center [602, 297] width 231 height 32
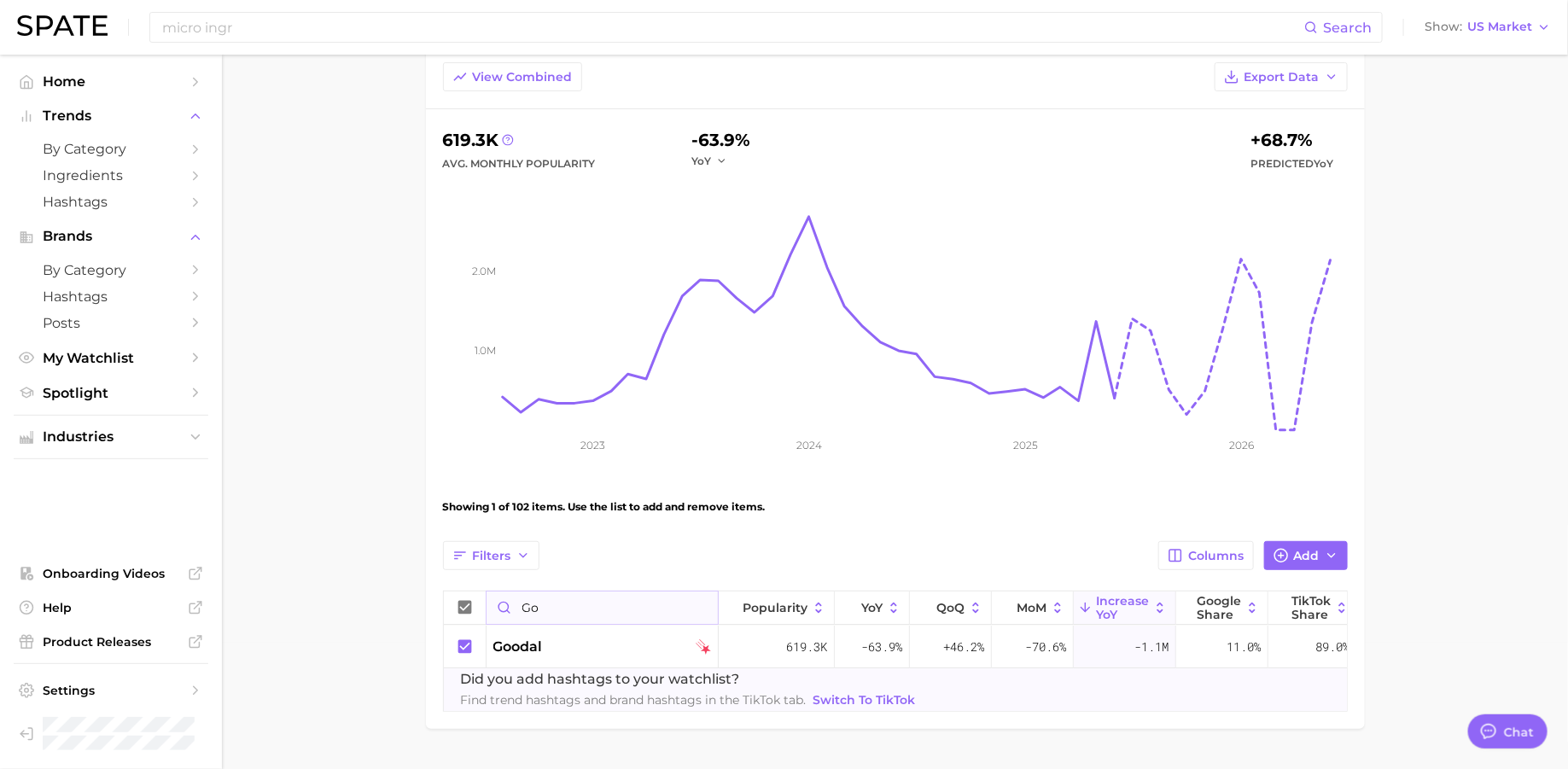
scroll to position [169, 0]
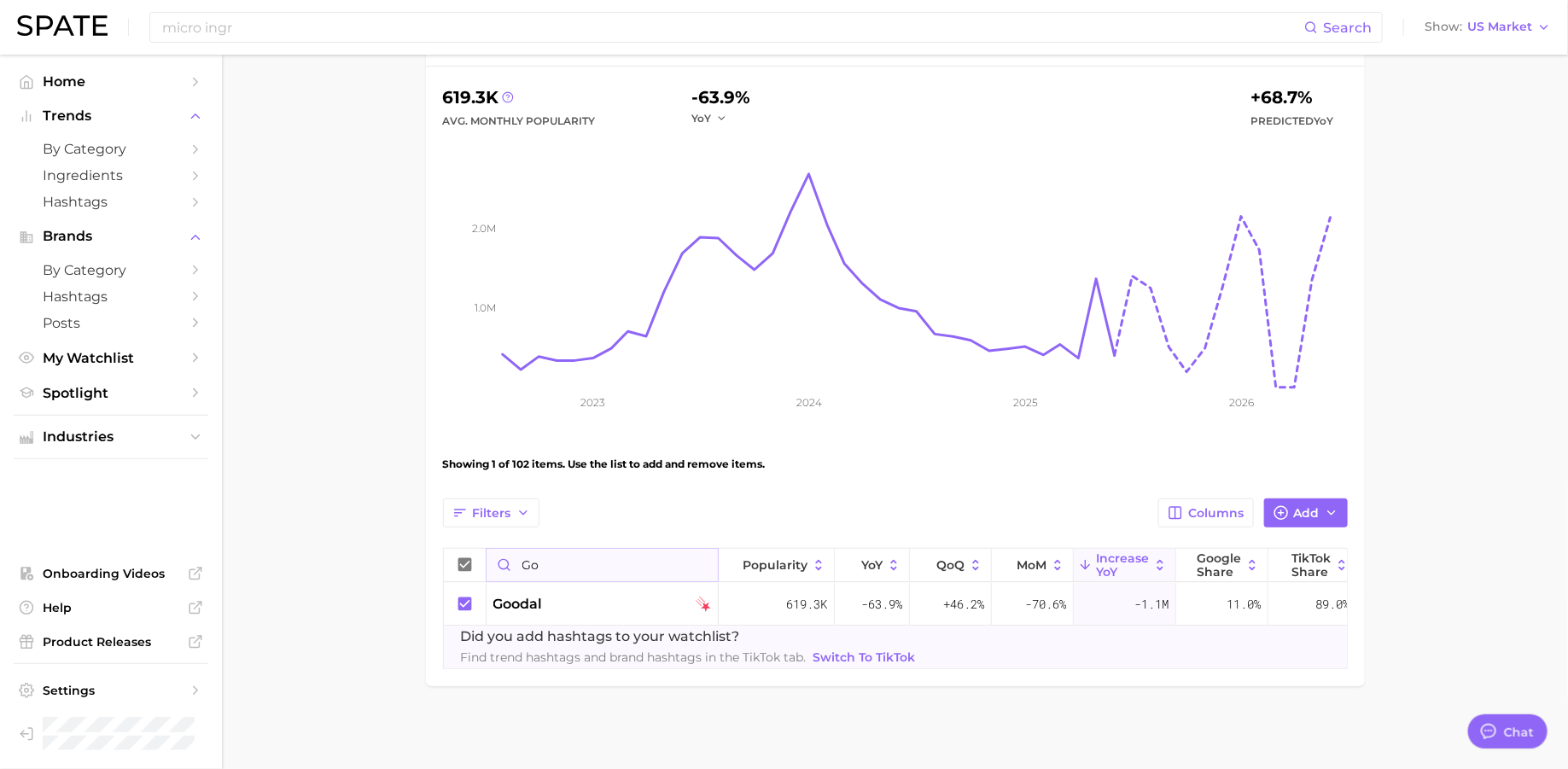
type input "g"
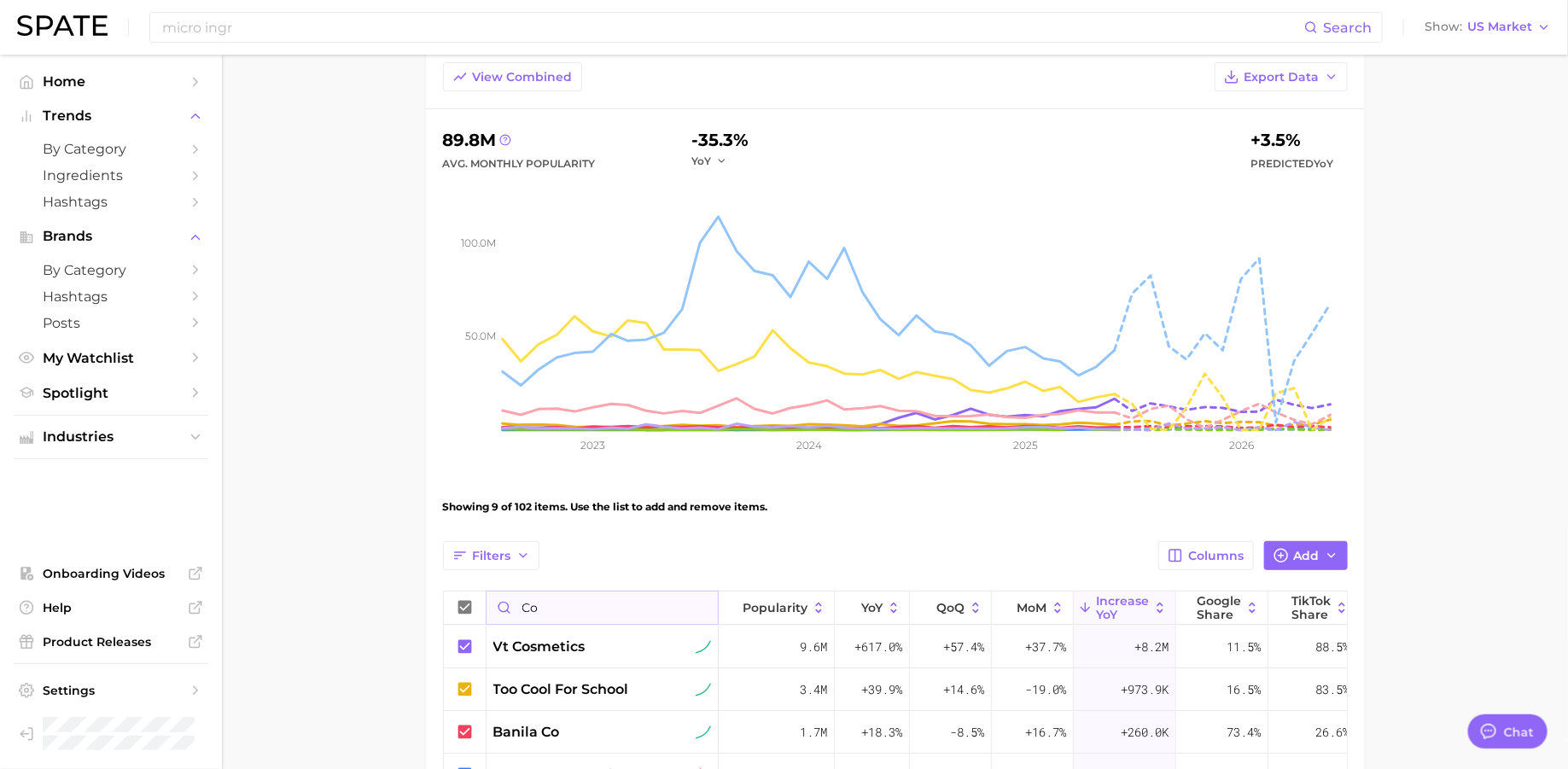
scroll to position [169, 0]
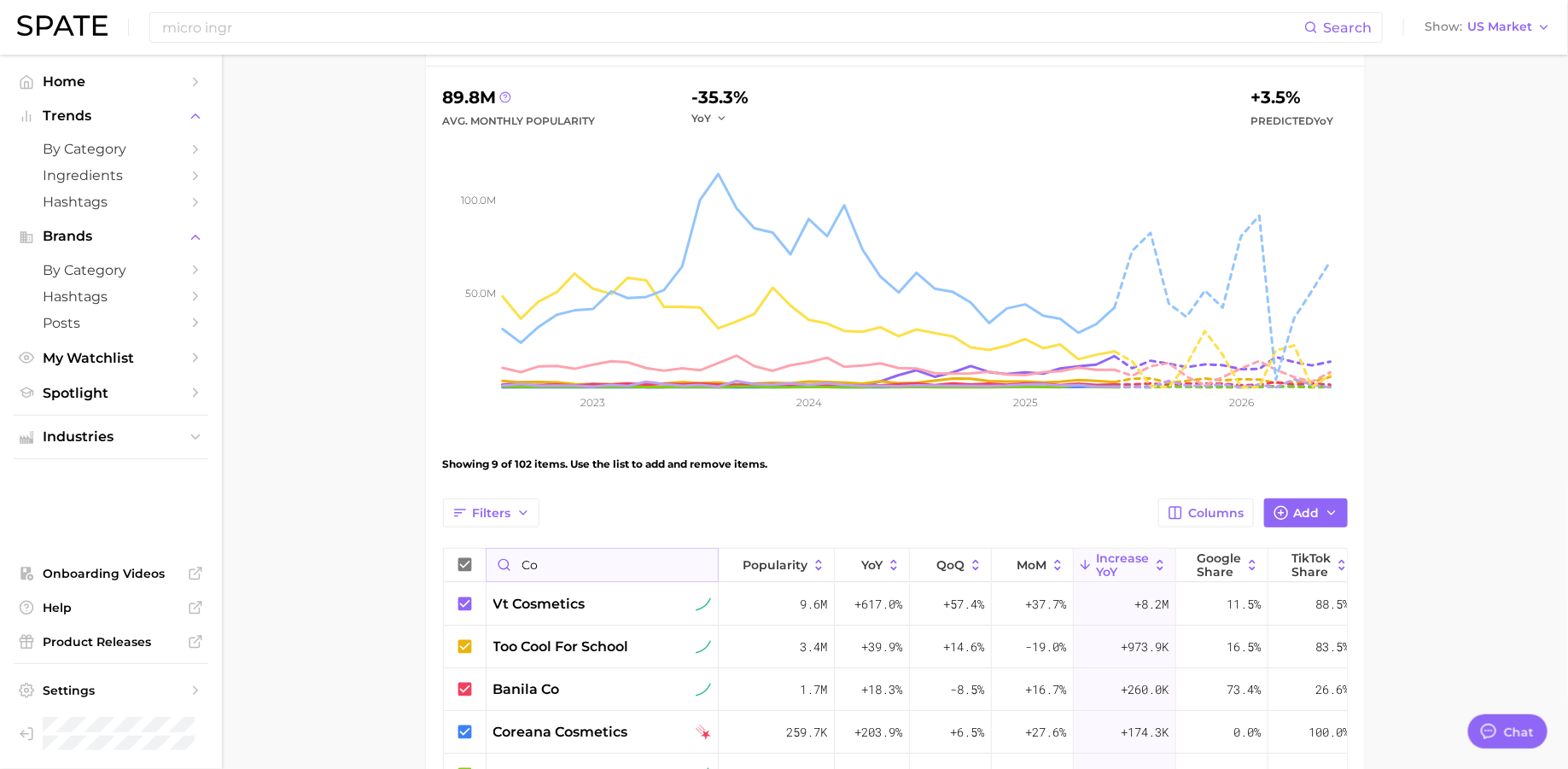
type input "c"
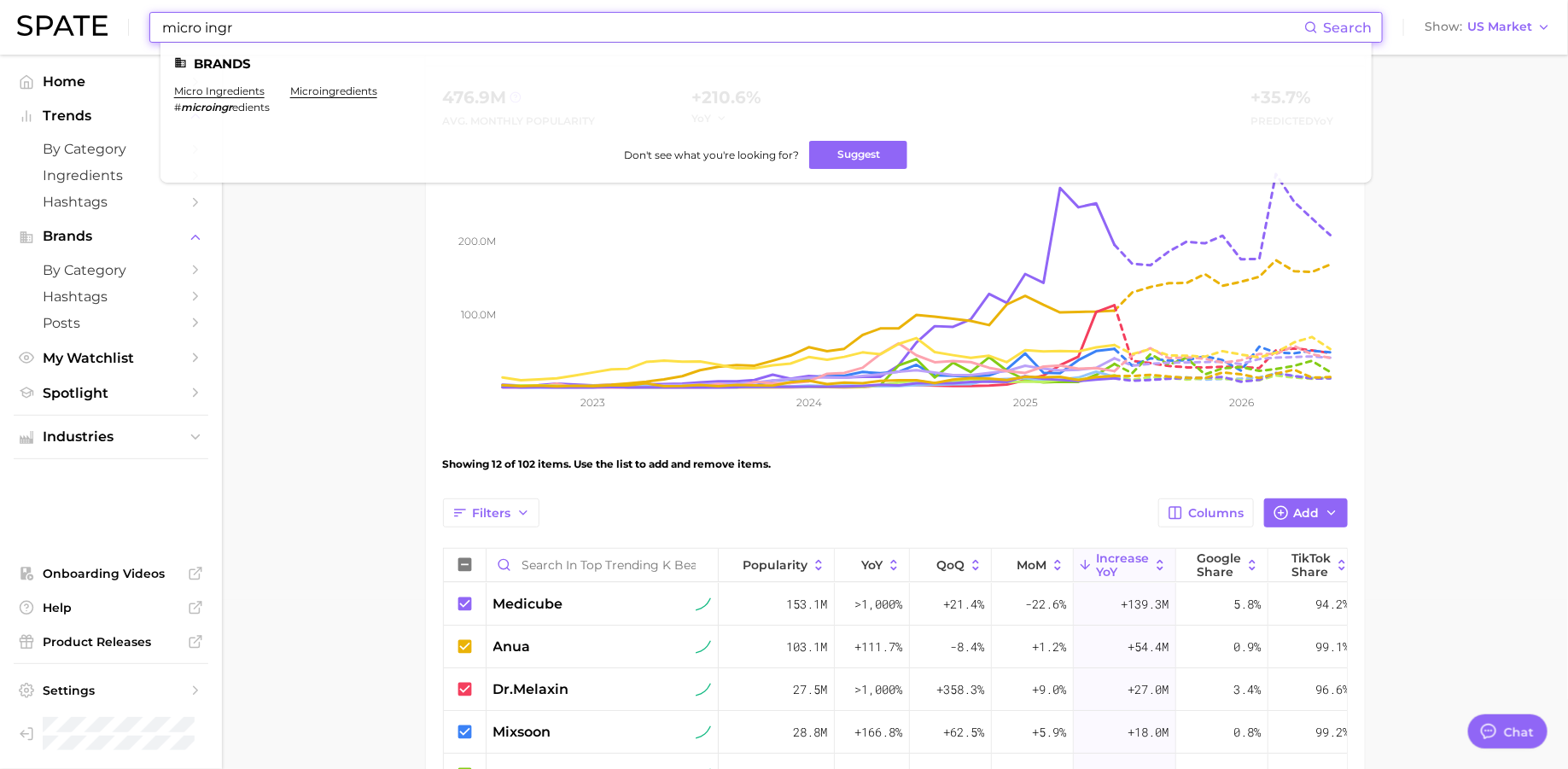
click at [800, 13] on input "micro ingr" at bounding box center [732, 27] width 1144 height 29
paste input
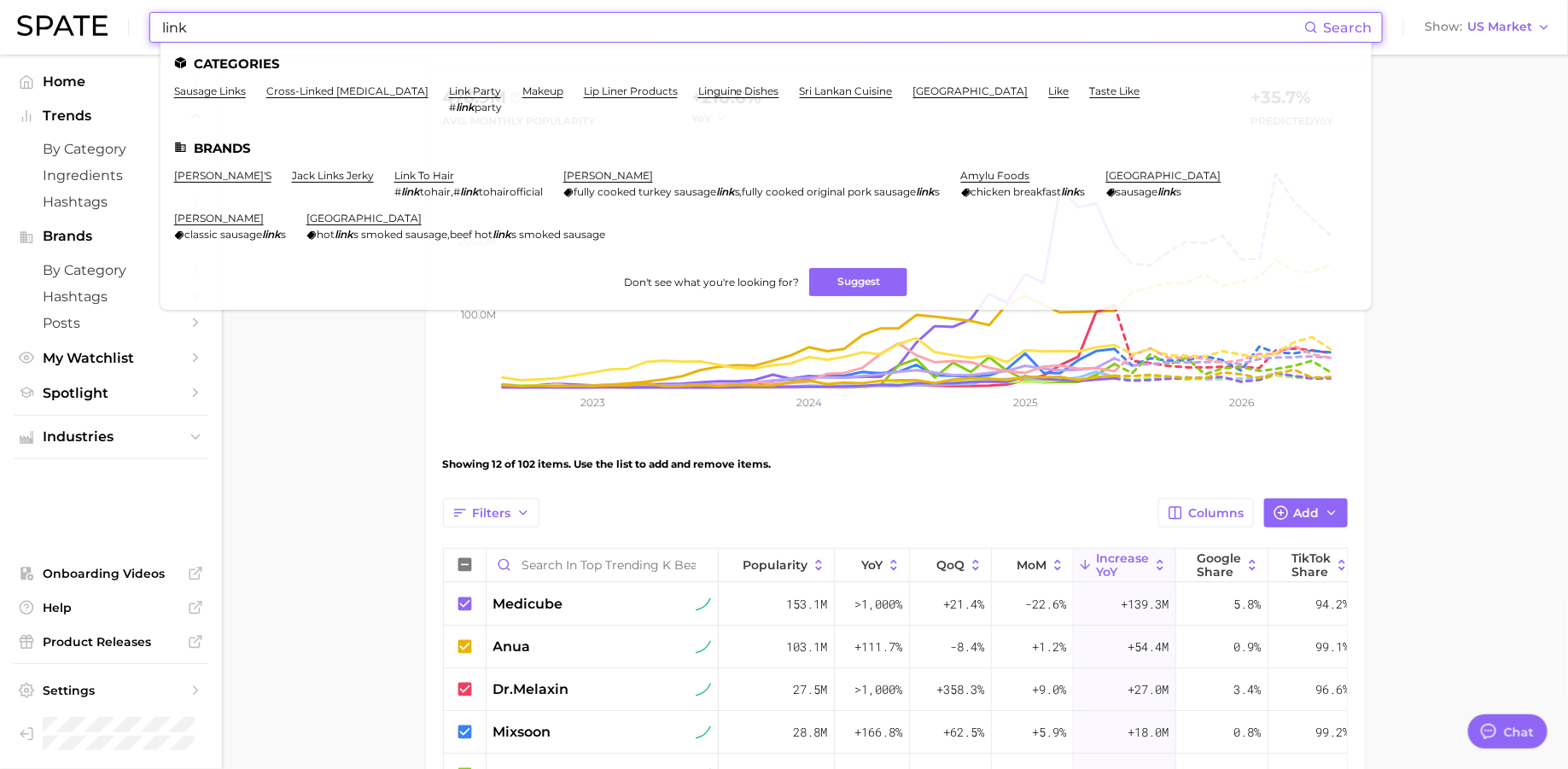
click at [284, 23] on input "link" at bounding box center [732, 27] width 1144 height 29
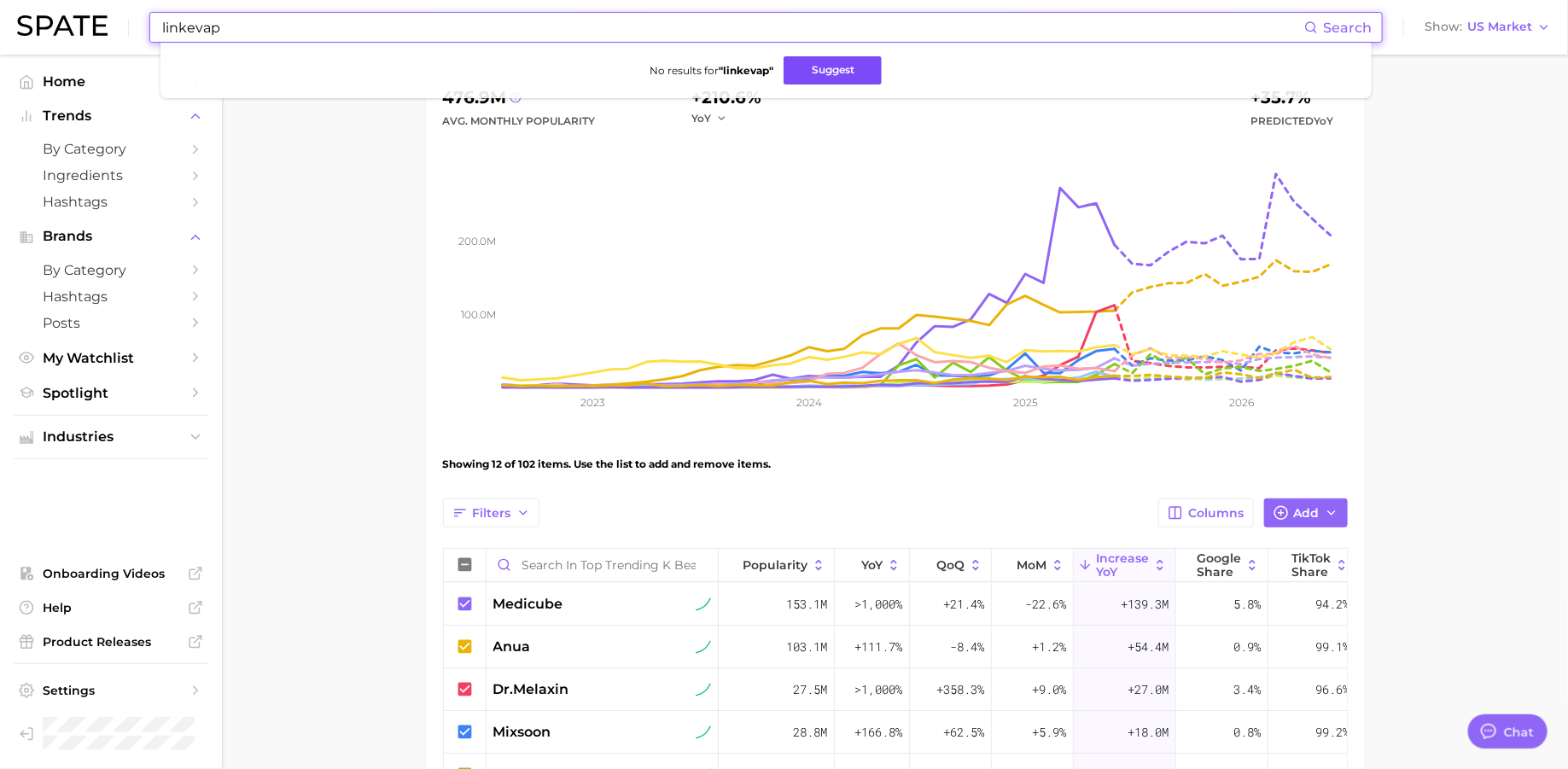
click at [868, 70] on button "Suggest" at bounding box center [832, 70] width 98 height 28
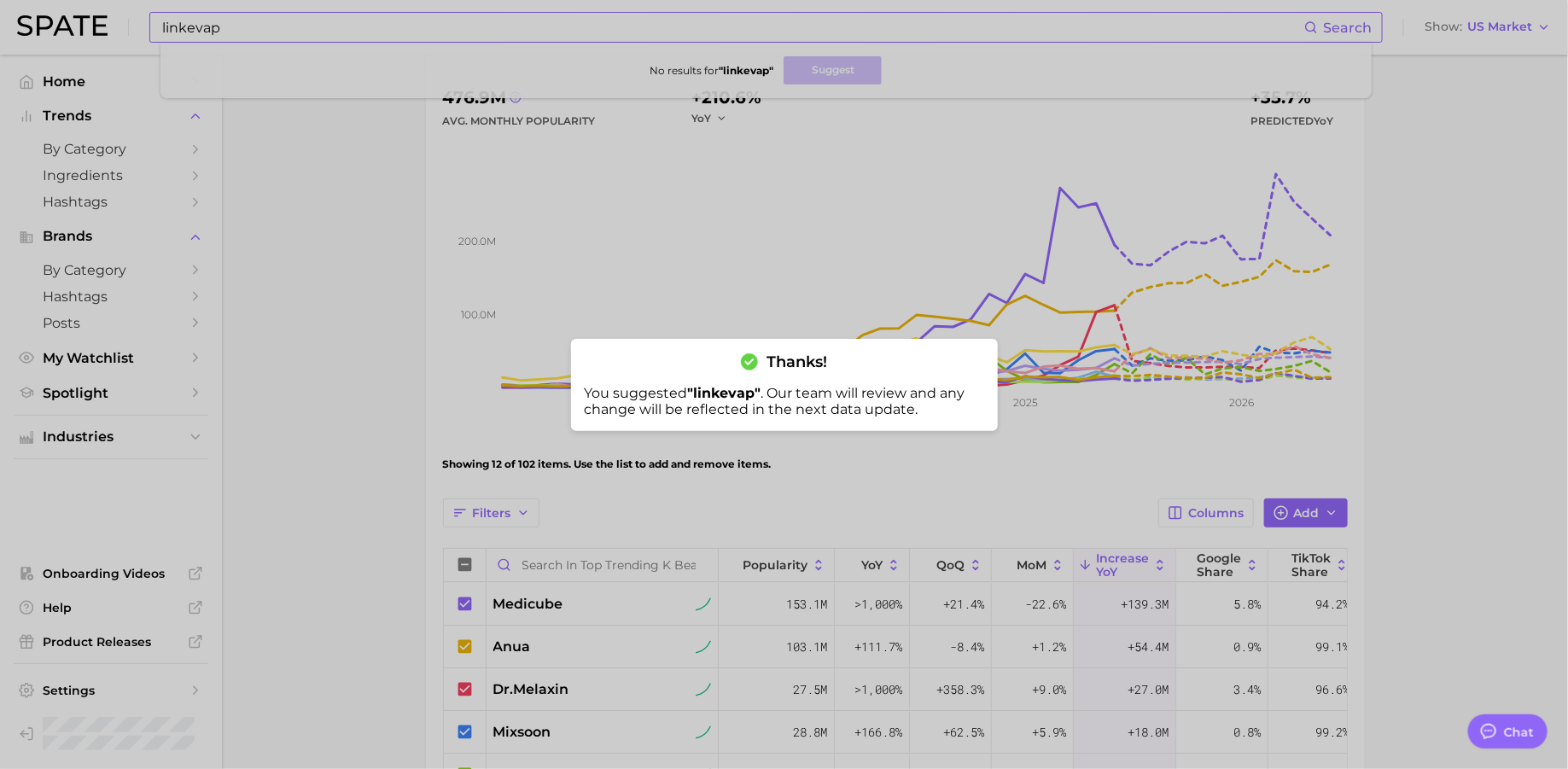
click at [672, 21] on div at bounding box center [784, 384] width 1568 height 769
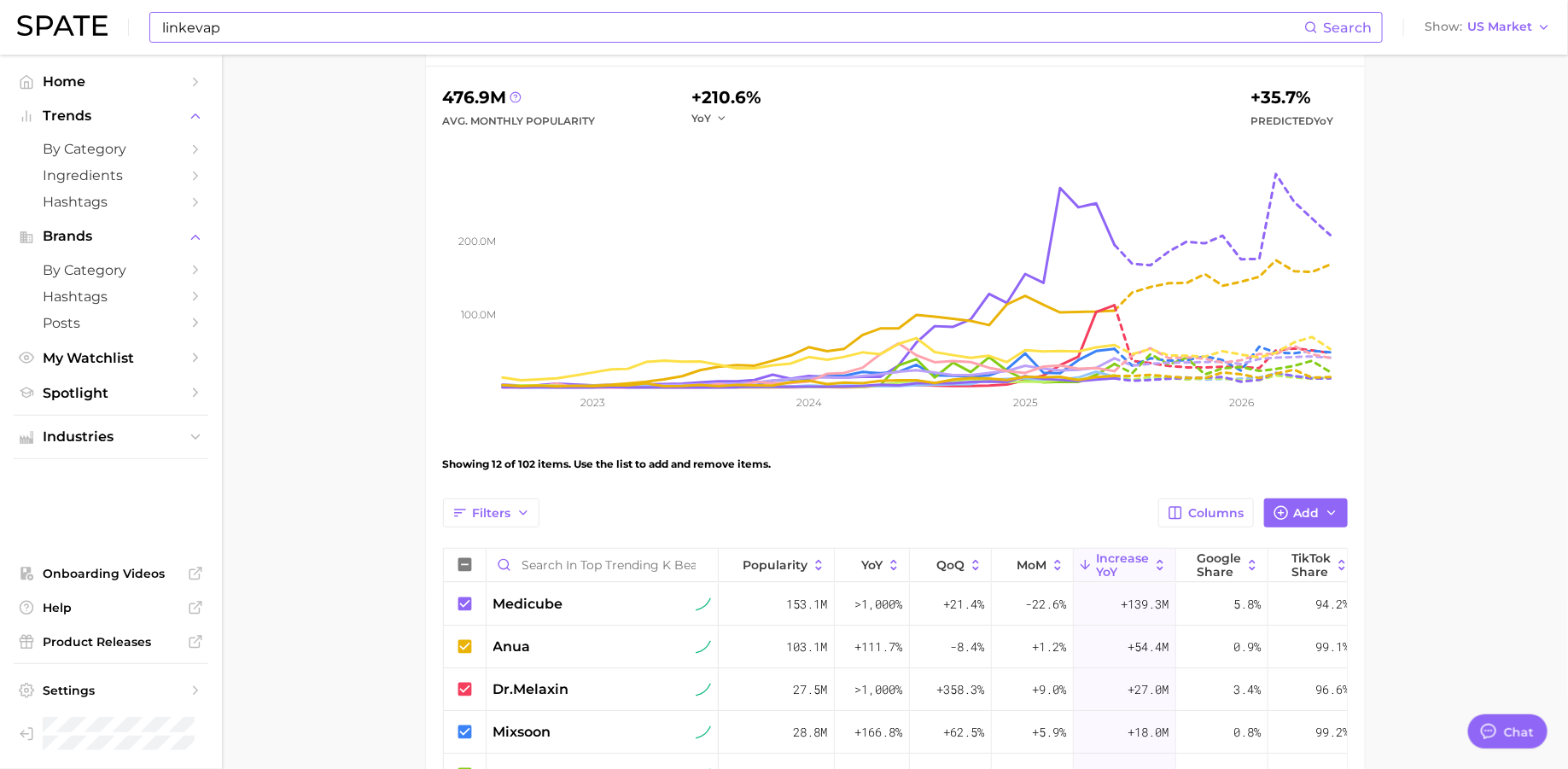
click at [674, 21] on input "linkevap" at bounding box center [732, 27] width 1144 height 29
type input "#linkevap"
click at [865, 69] on button "Suggest" at bounding box center [836, 70] width 98 height 28
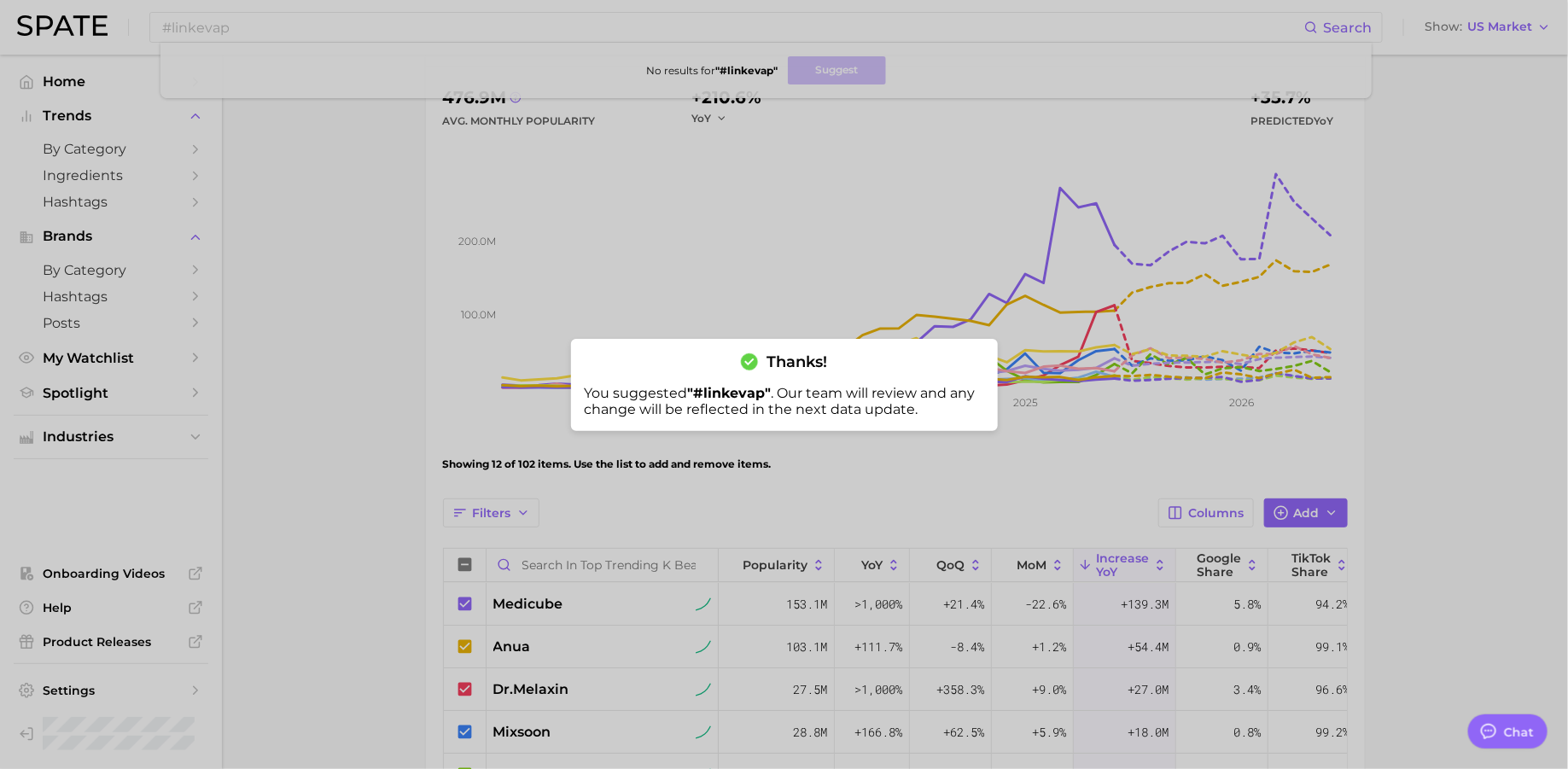
click at [574, 570] on div at bounding box center [784, 384] width 1568 height 769
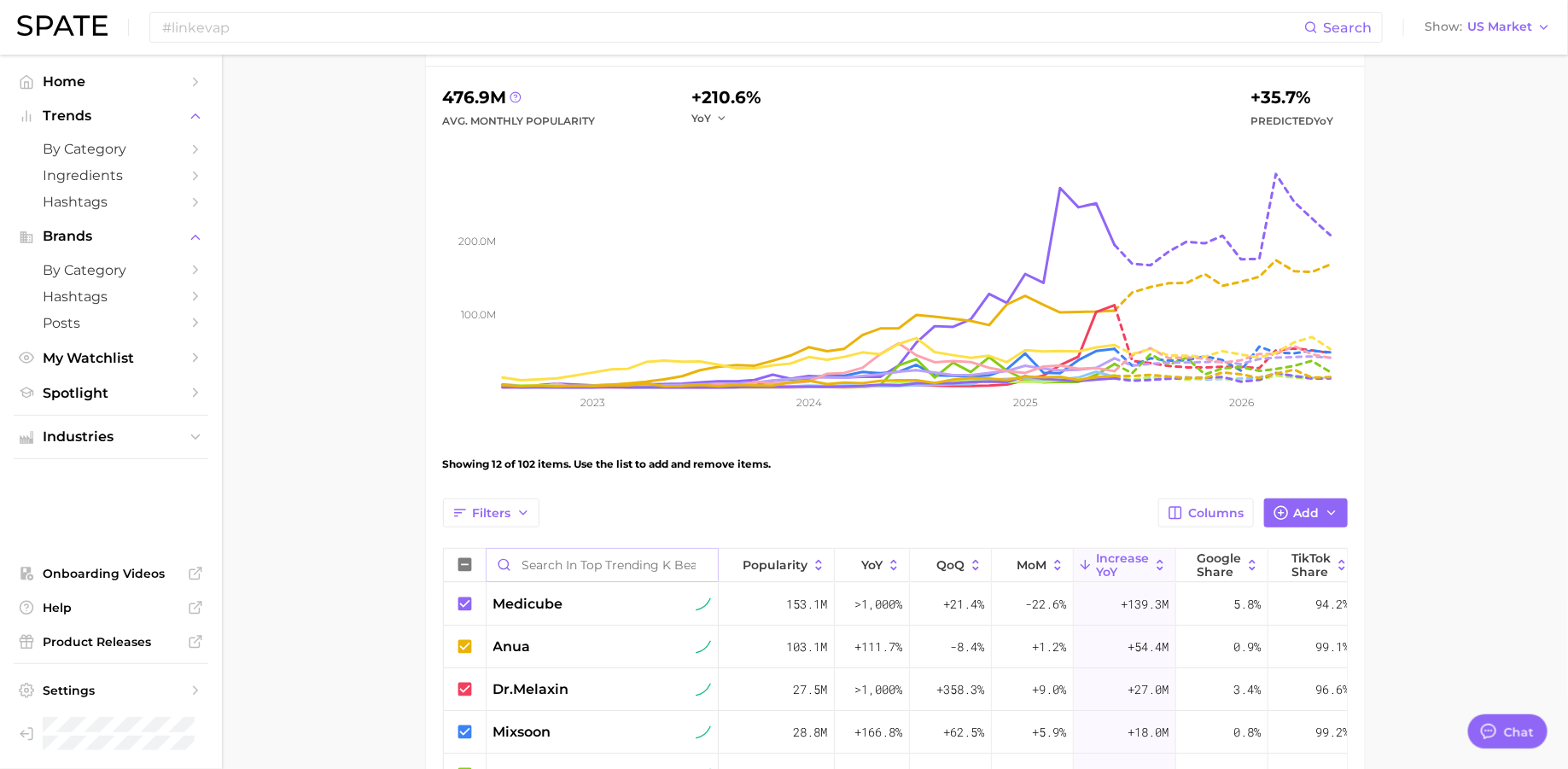
click at [574, 570] on input "Search in Top Trending K Beauty Brands (NIQ x Spate)" at bounding box center [602, 564] width 231 height 32
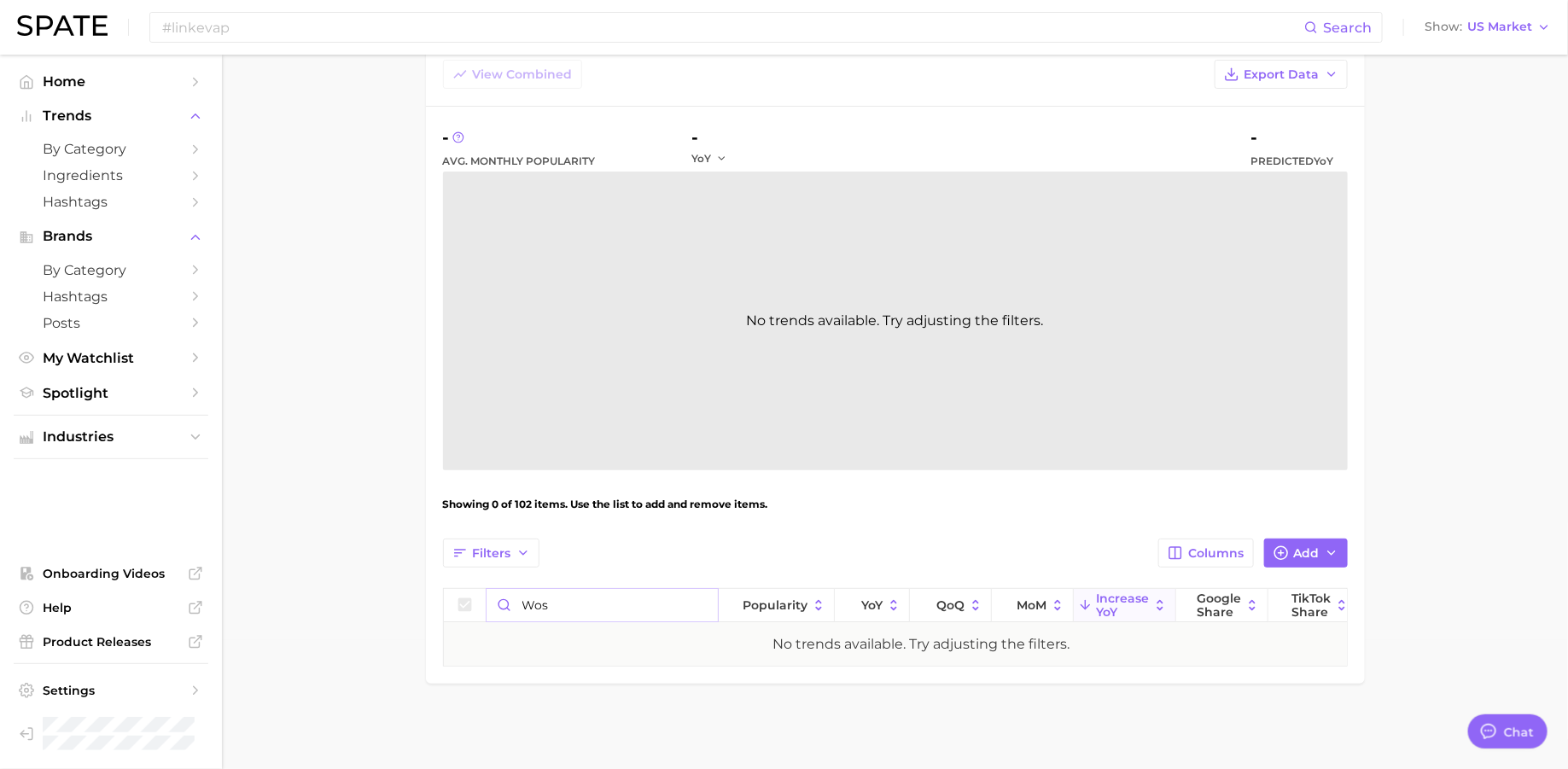
scroll to position [126, 0]
type input "w"
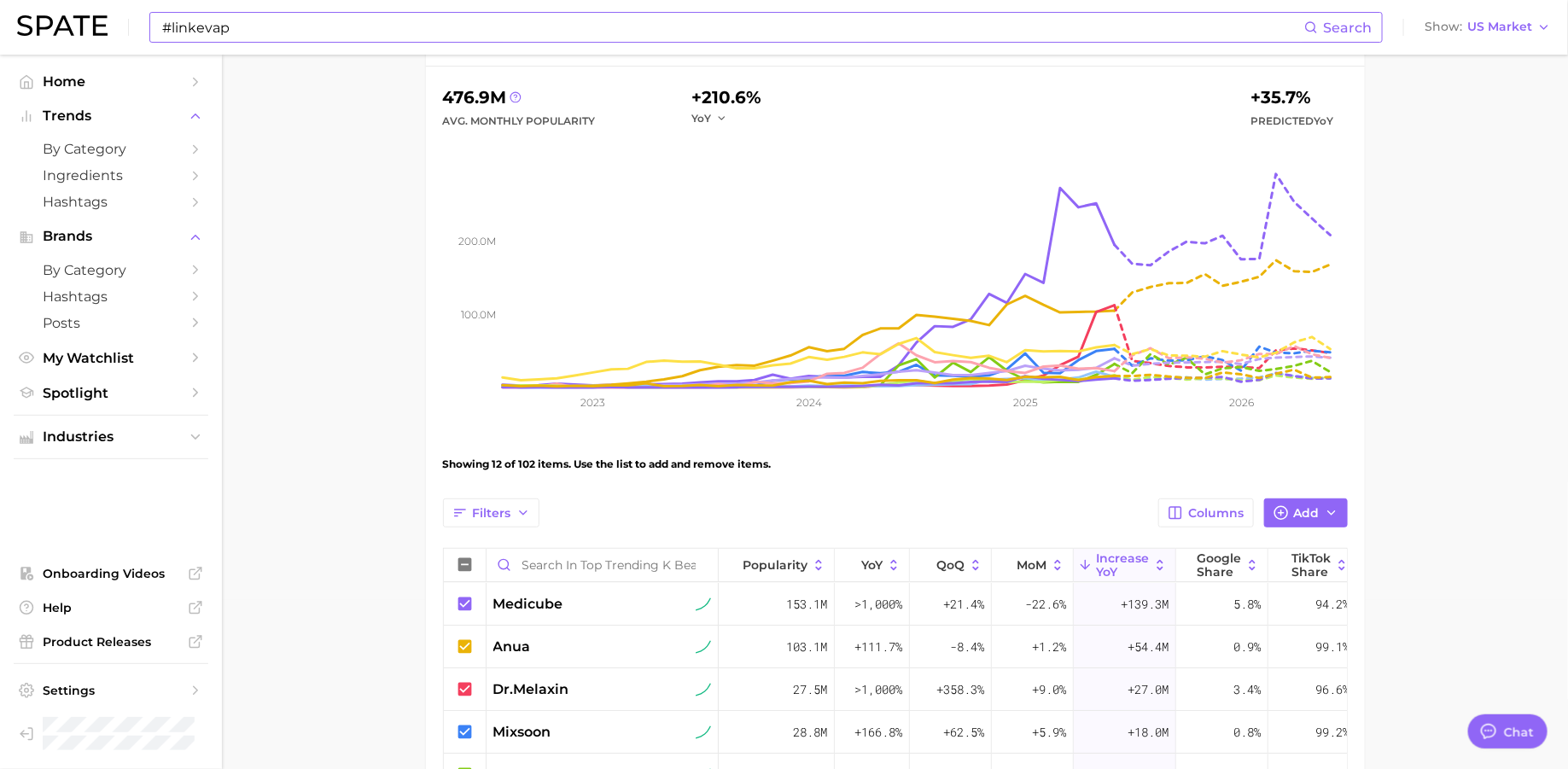
click at [746, 29] on input "#linkevap" at bounding box center [732, 27] width 1144 height 29
paste input "GAOY"
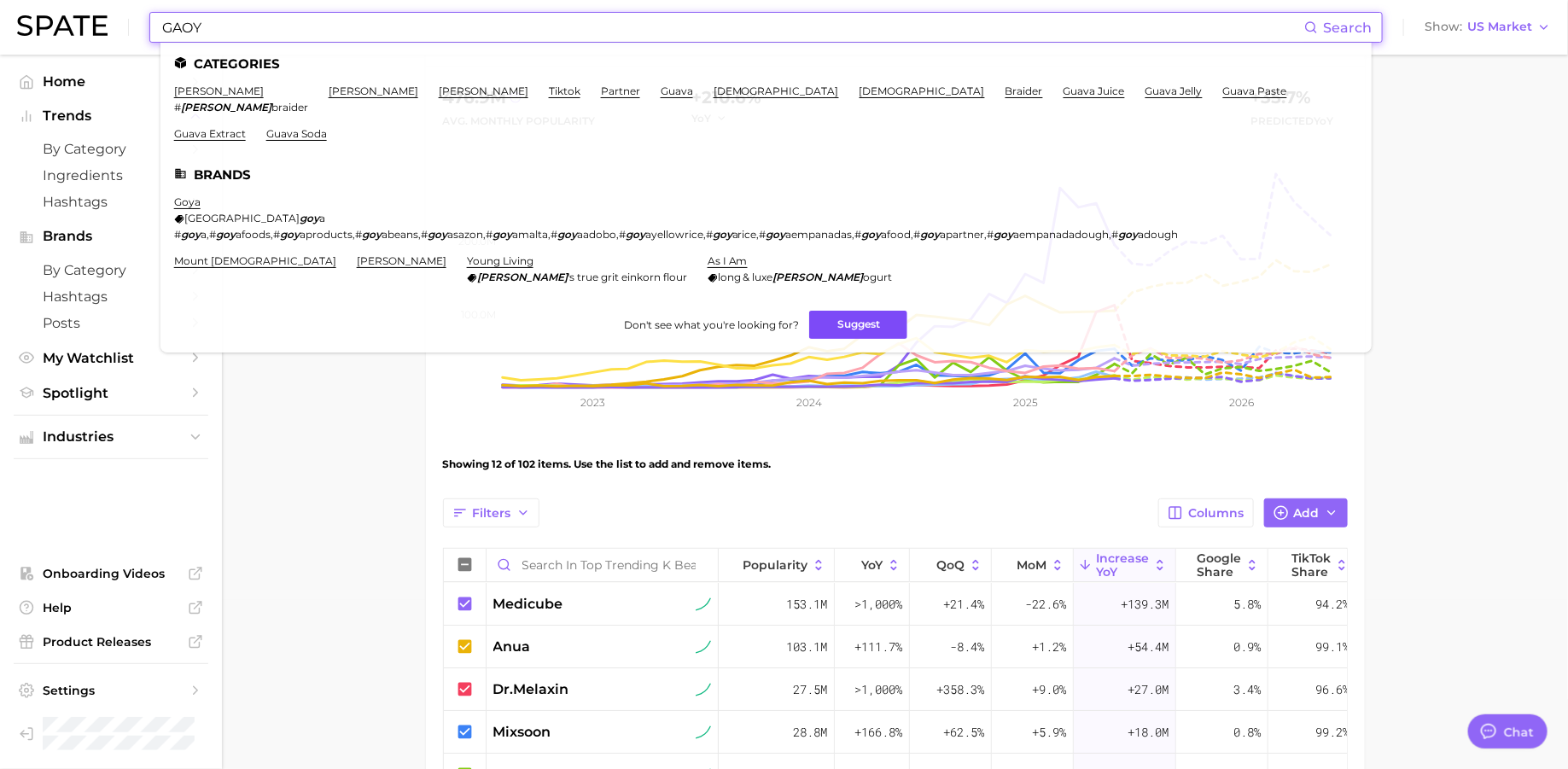
click at [862, 311] on button "Suggest" at bounding box center [858, 325] width 98 height 28
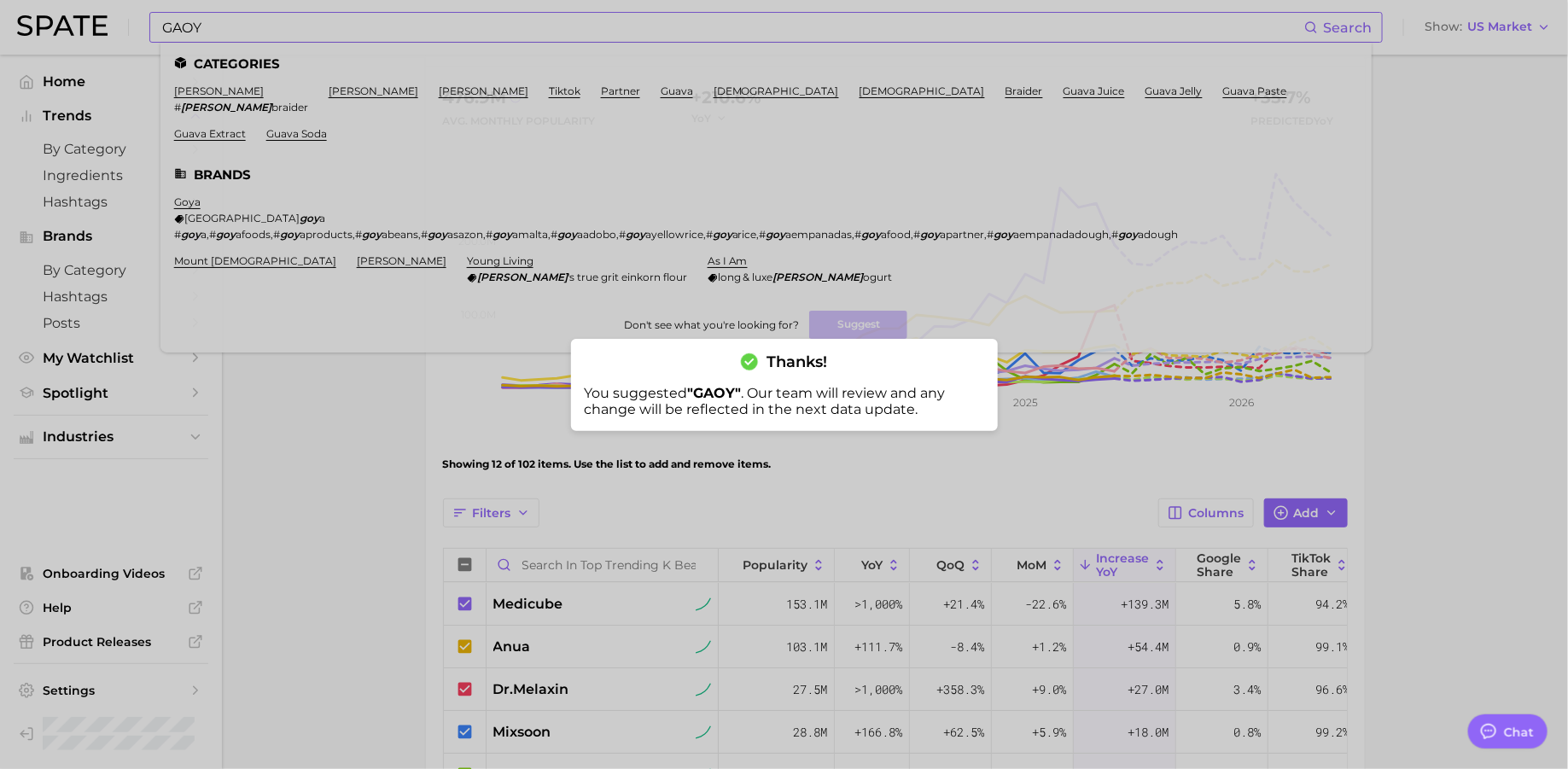
click at [166, 26] on div at bounding box center [784, 384] width 1568 height 769
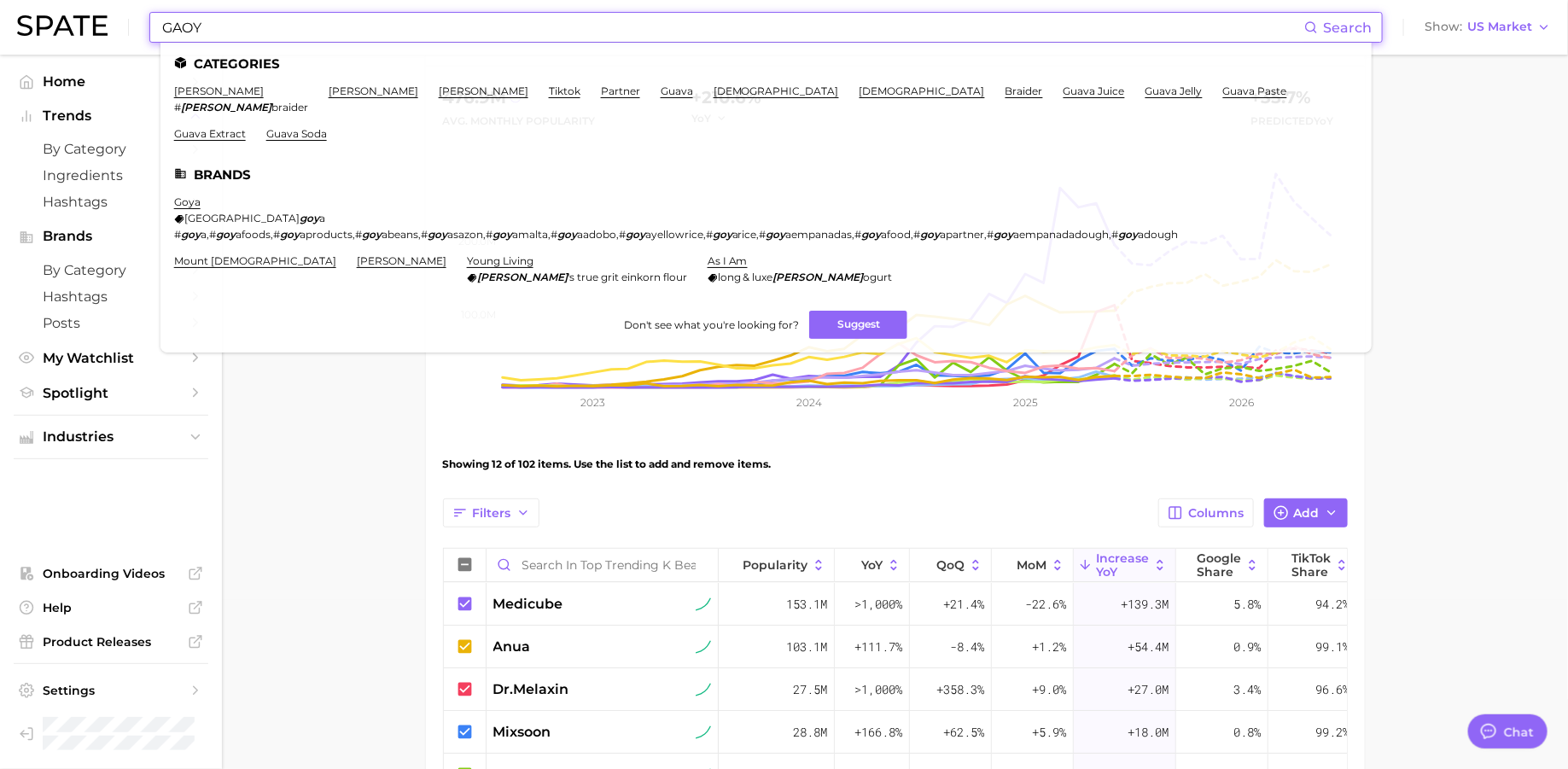
click at [164, 27] on input "GAOY" at bounding box center [732, 27] width 1144 height 29
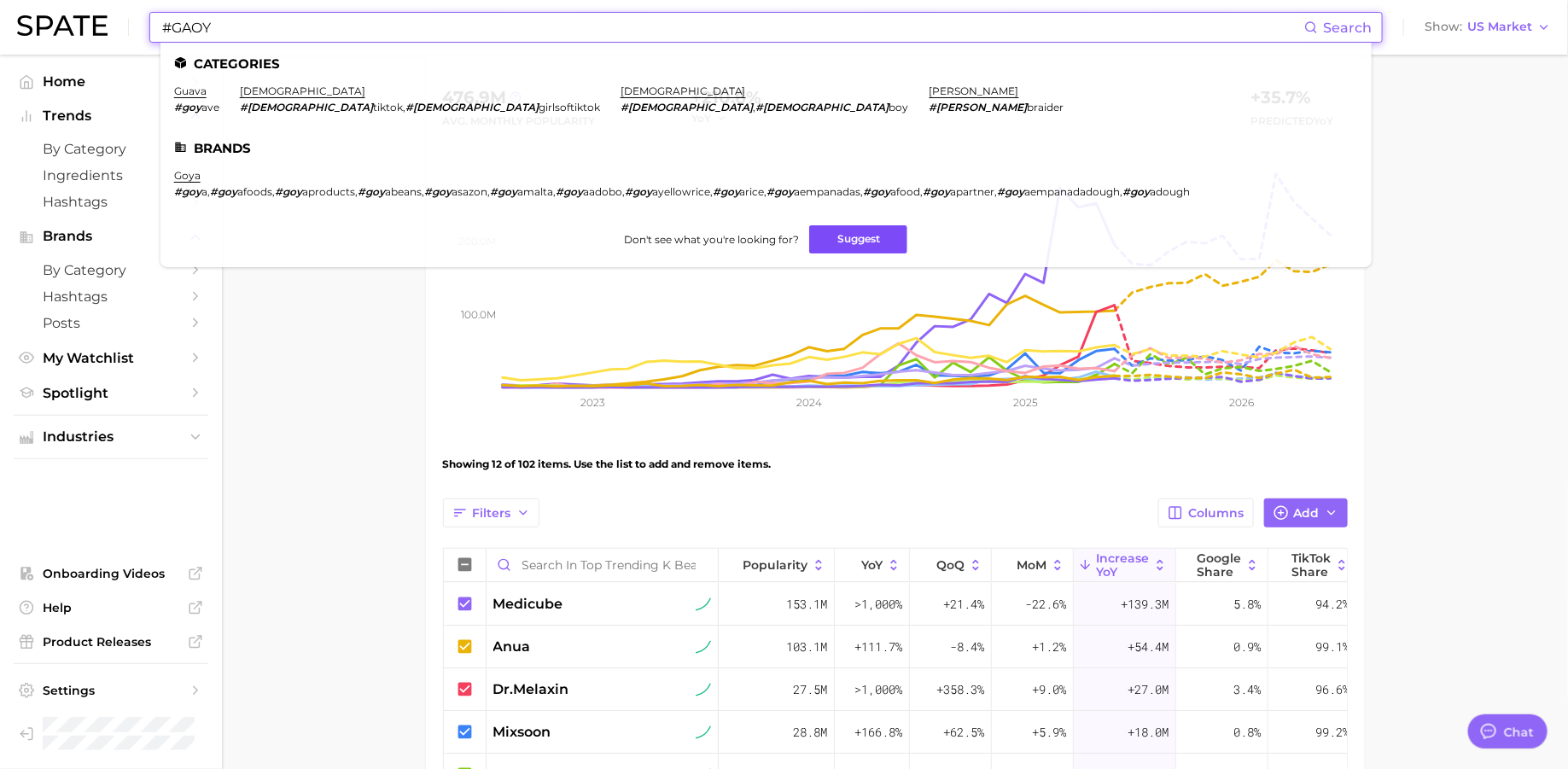
click at [837, 233] on button "Suggest" at bounding box center [858, 239] width 98 height 28
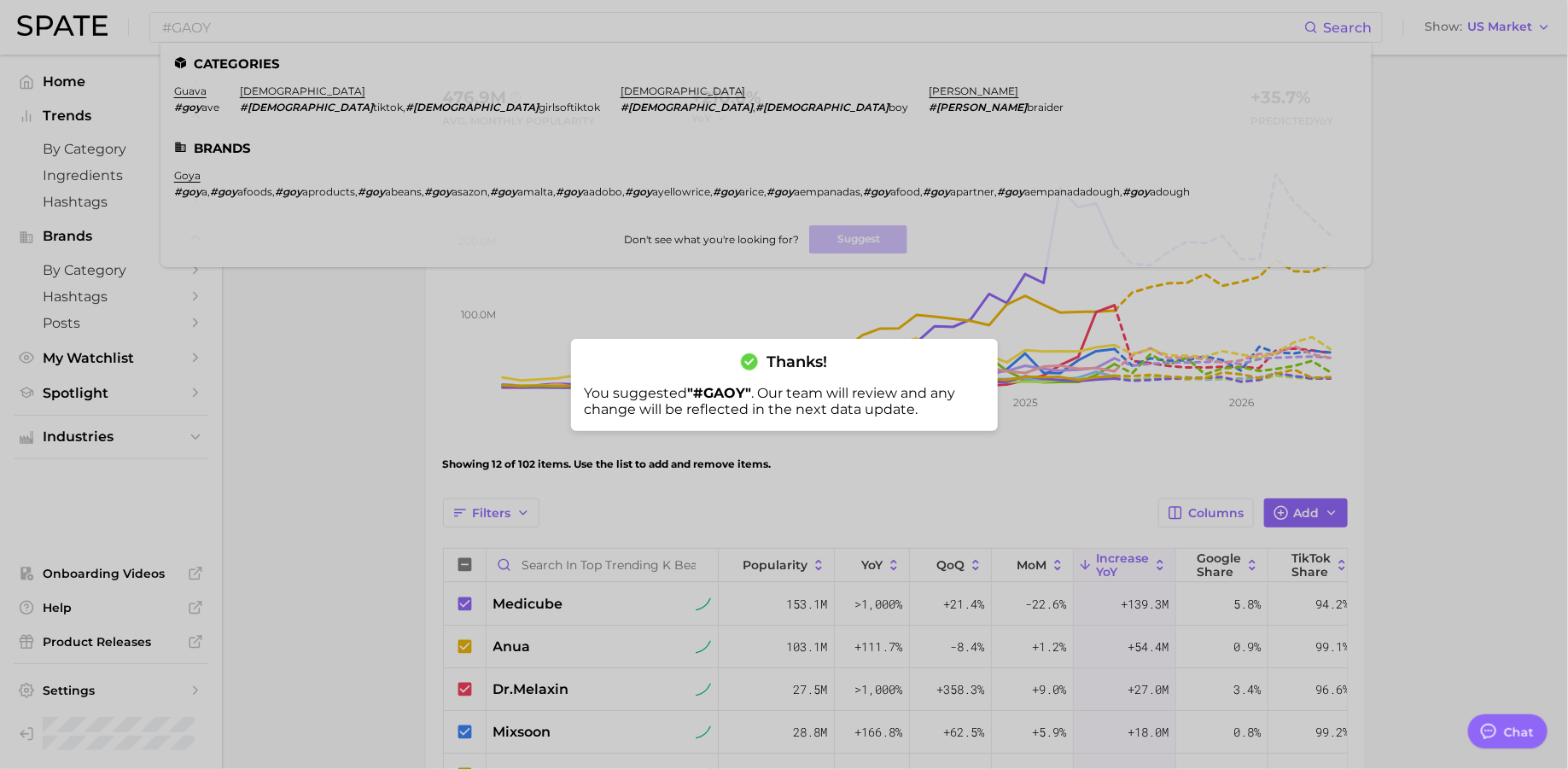
click at [854, 301] on div at bounding box center [784, 384] width 1568 height 769
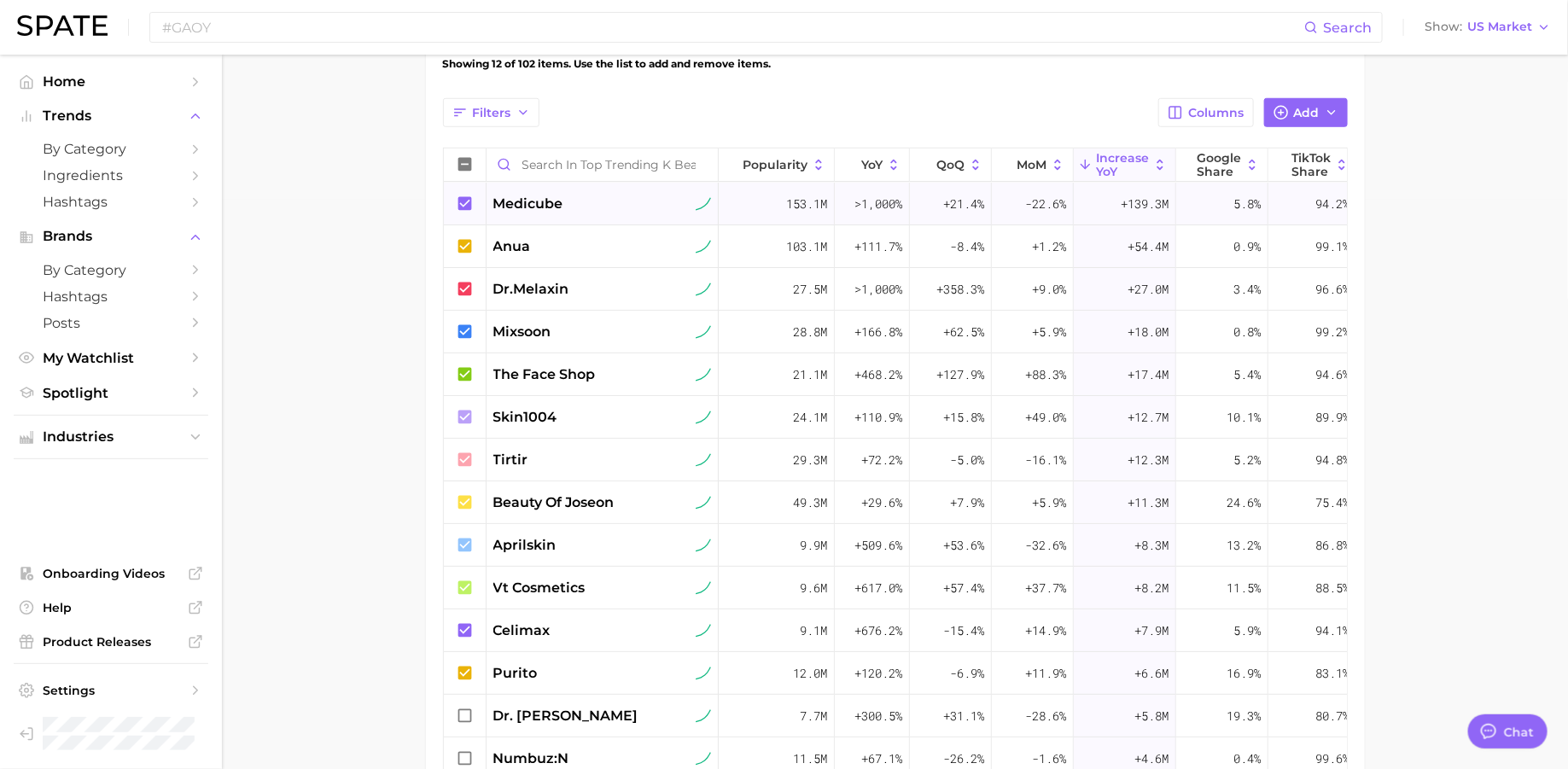
scroll to position [568, 0]
click at [1305, 115] on span "Add" at bounding box center [1307, 115] width 26 height 15
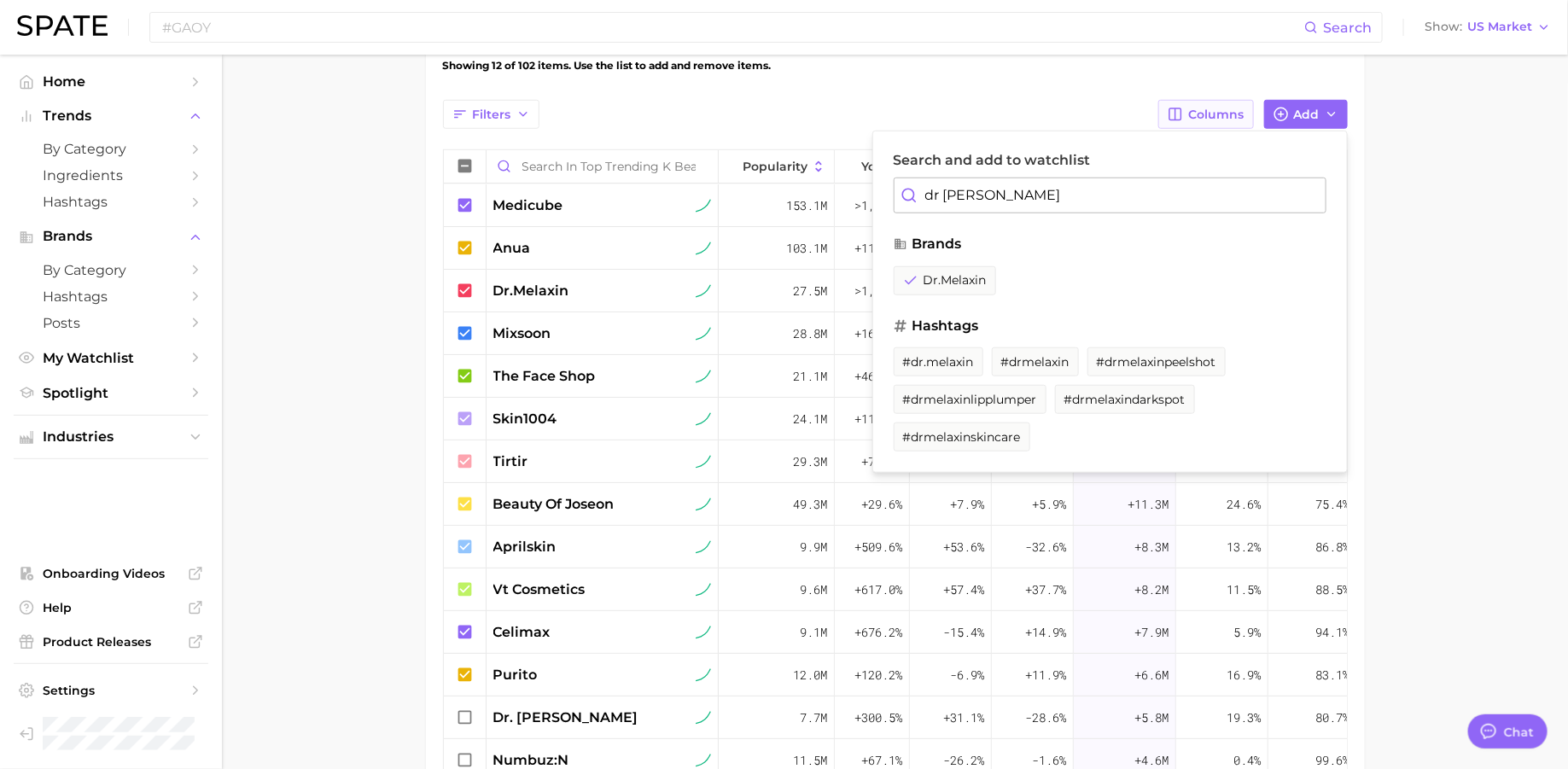
click at [1219, 114] on span "Columns" at bounding box center [1217, 115] width 56 height 15
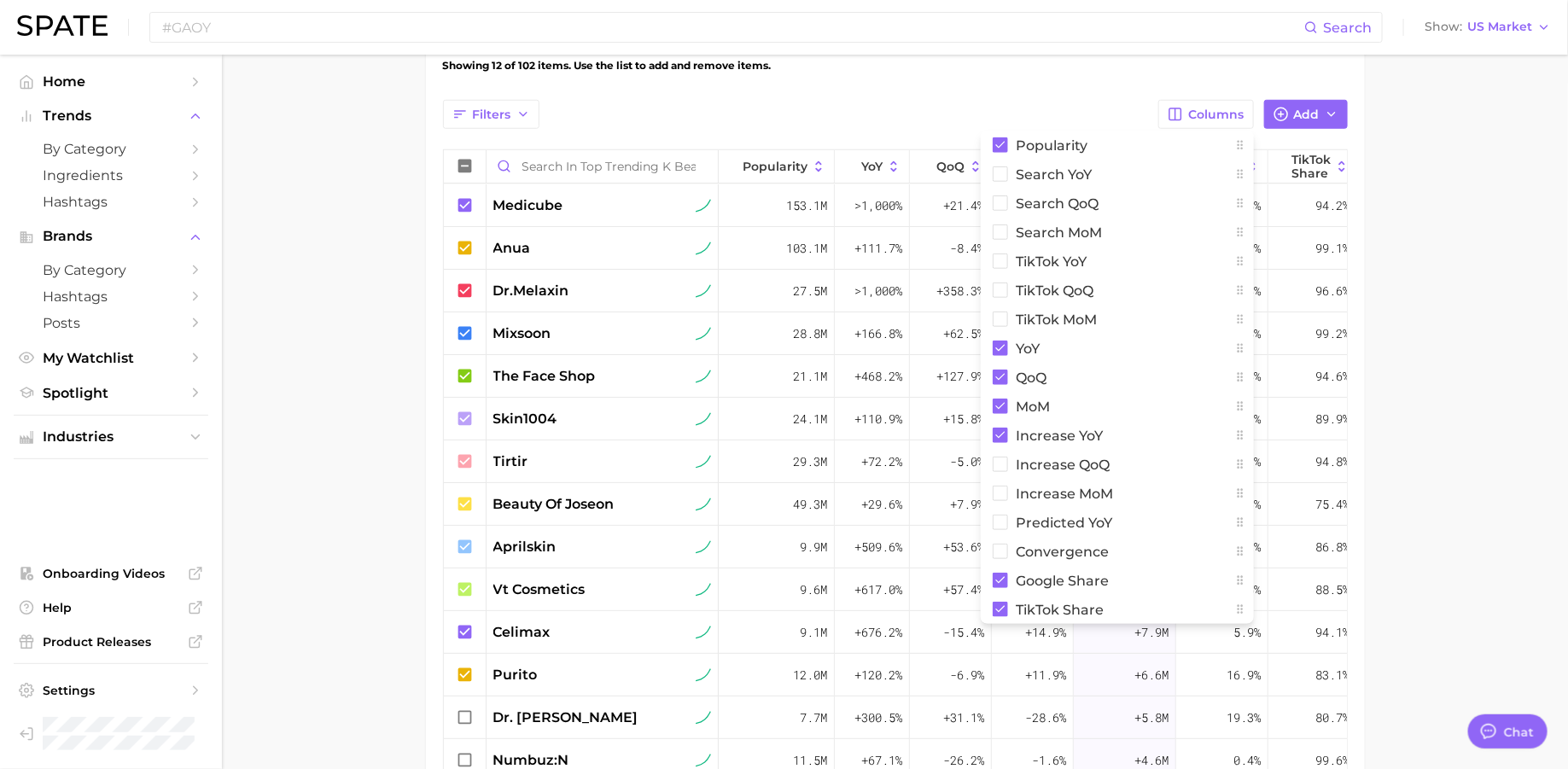
click at [1109, 105] on div "Filters Columns Popularity Search YoY Search QoQ Search MoM TikTok YoY TikTok Q…" at bounding box center [895, 114] width 905 height 29
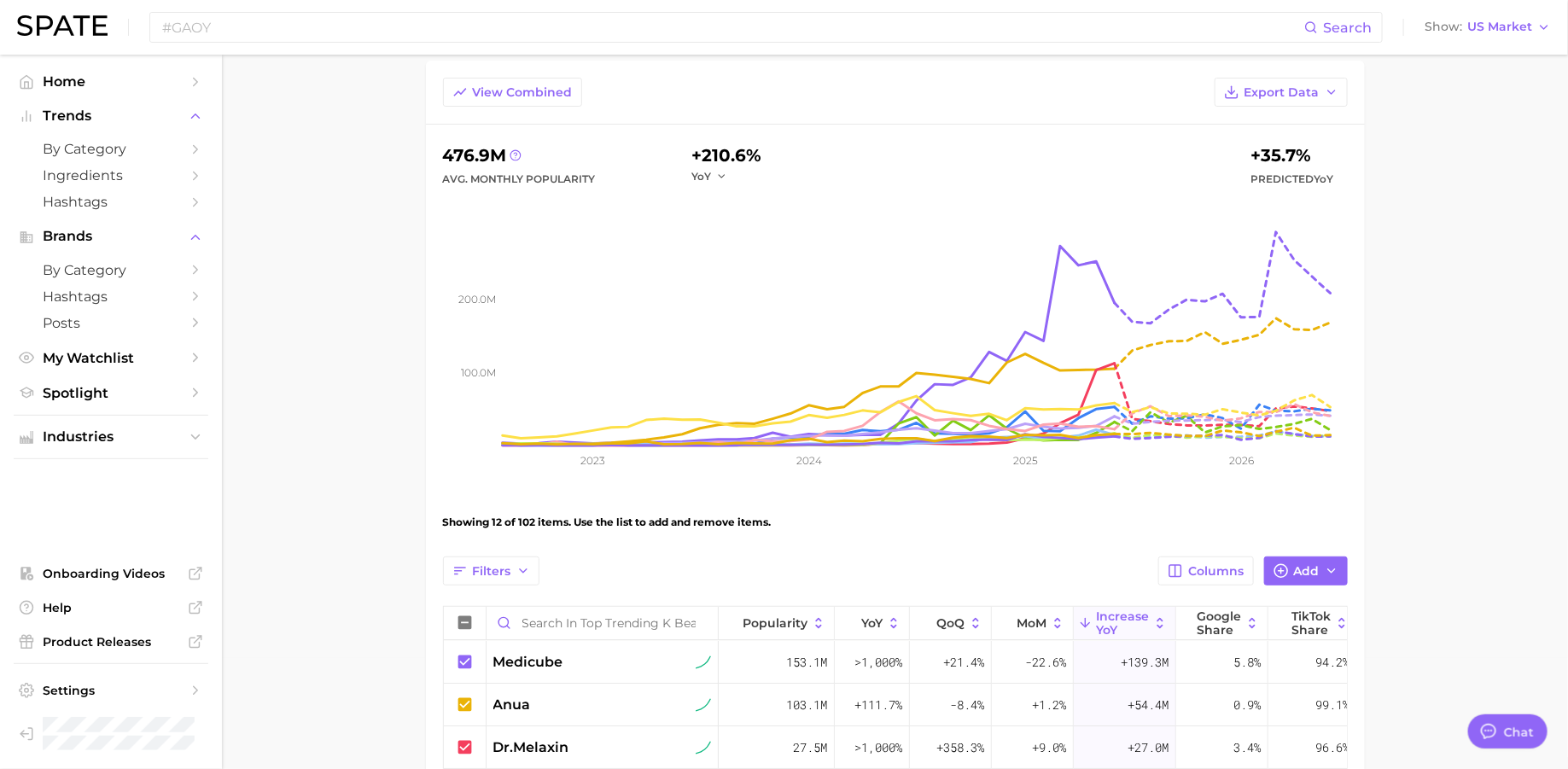
scroll to position [101, 0]
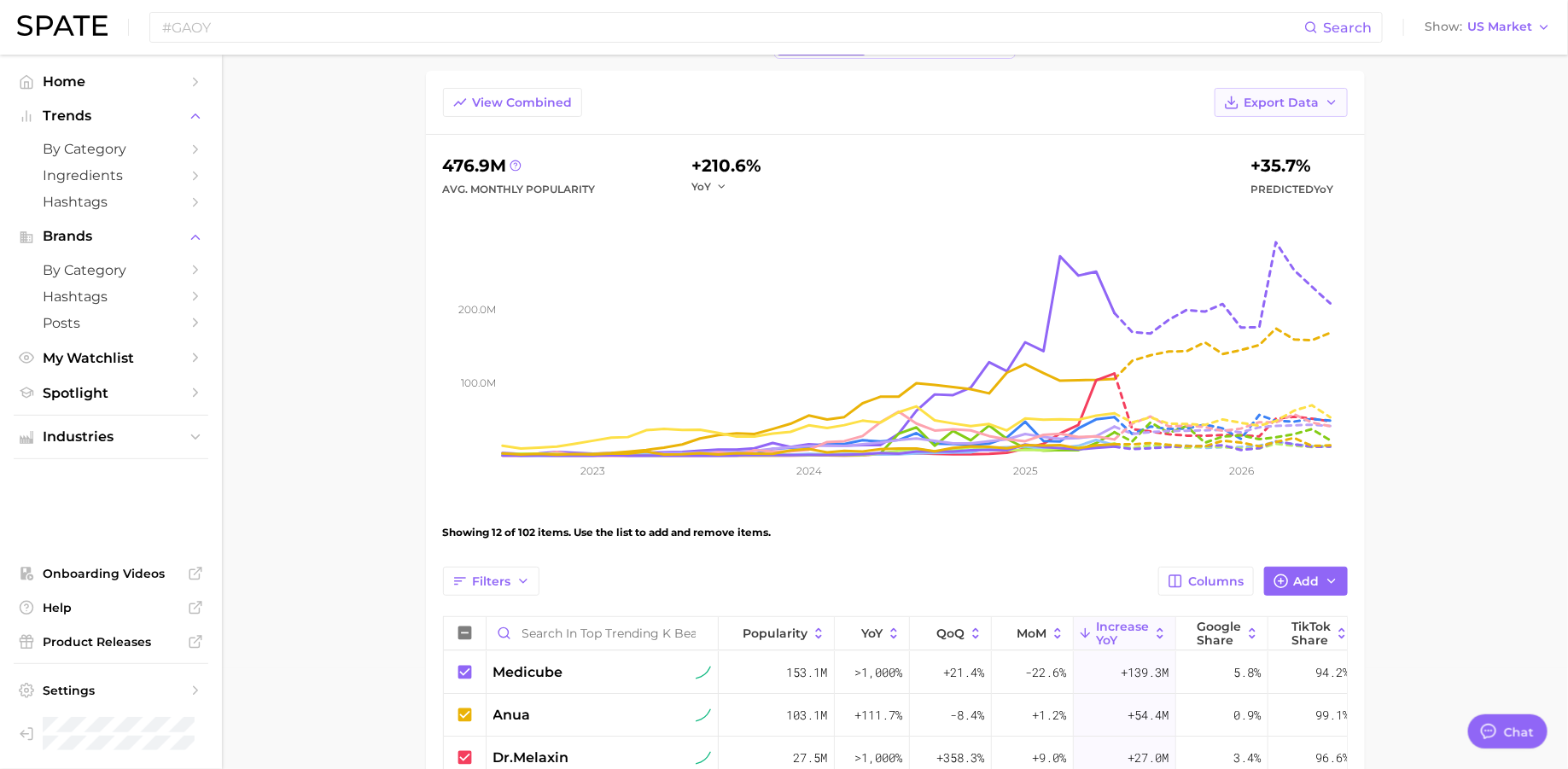
click at [1283, 96] on span "Export Data" at bounding box center [1283, 103] width 75 height 15
click at [1263, 133] on span "Table Data CSV" at bounding box center [1236, 134] width 94 height 15
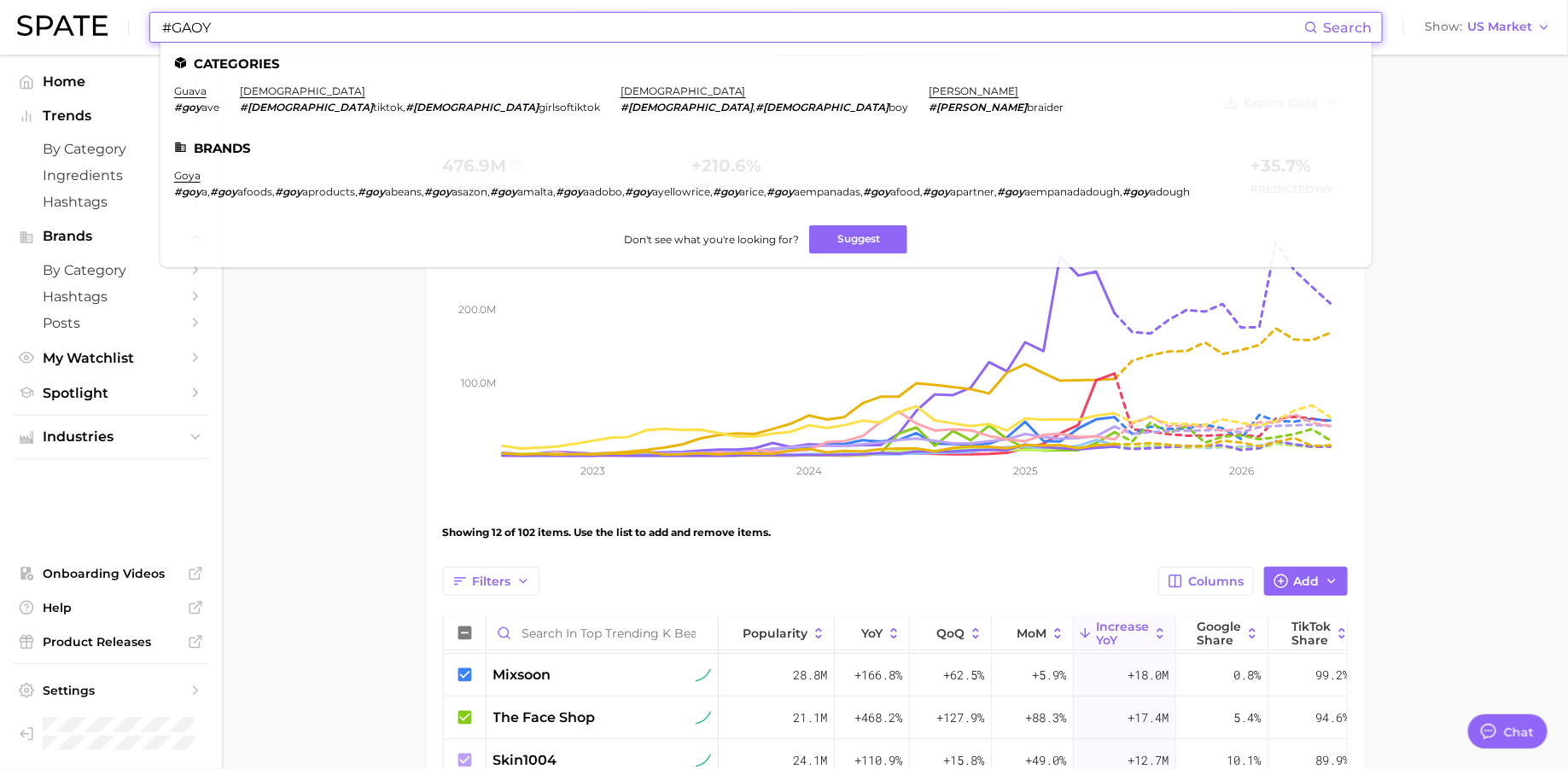
click at [608, 21] on input "#GAOY" at bounding box center [732, 27] width 1144 height 29
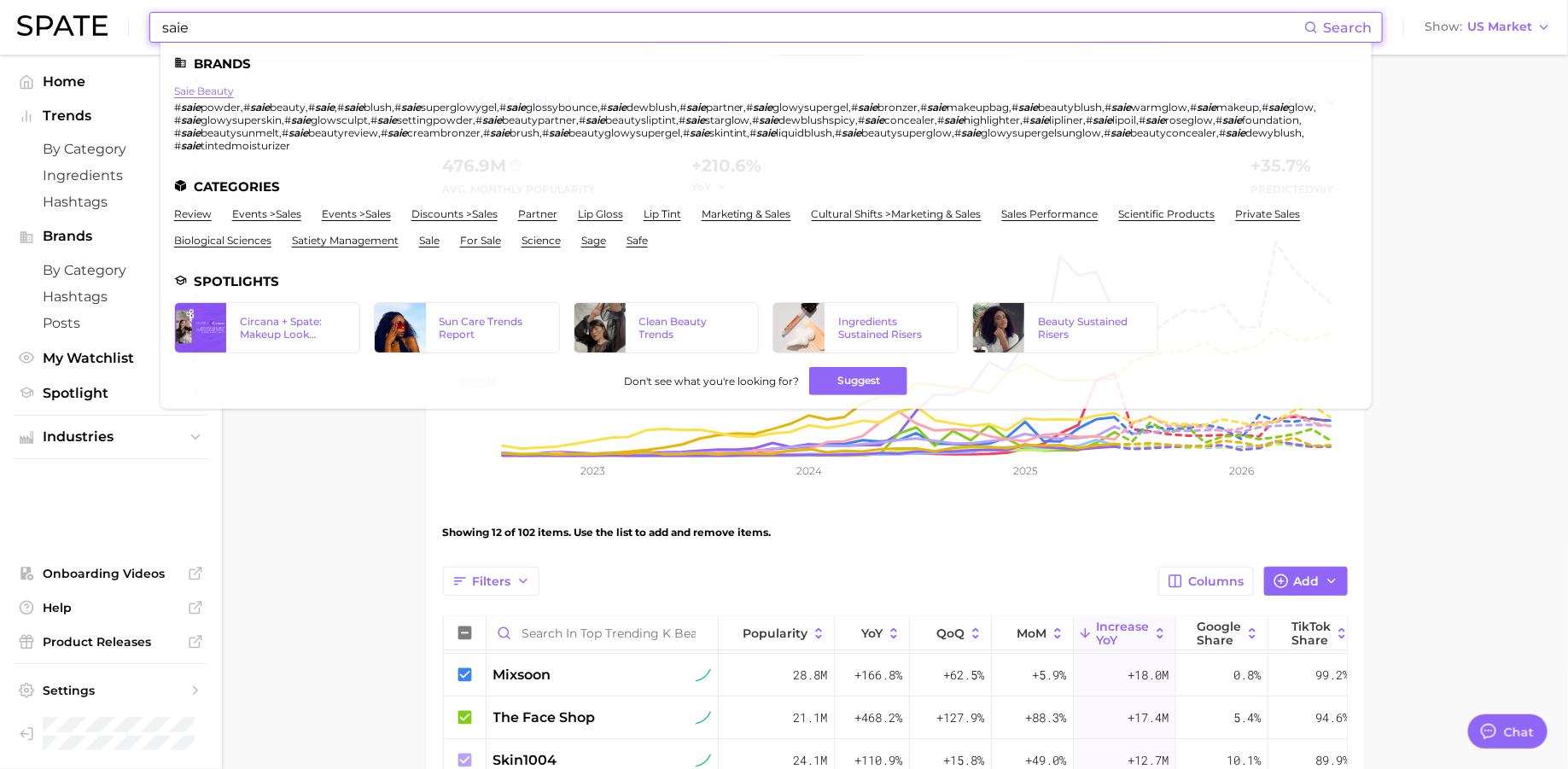
type input "saie"
click at [220, 86] on link "saie beauty" at bounding box center [203, 91] width 59 height 13
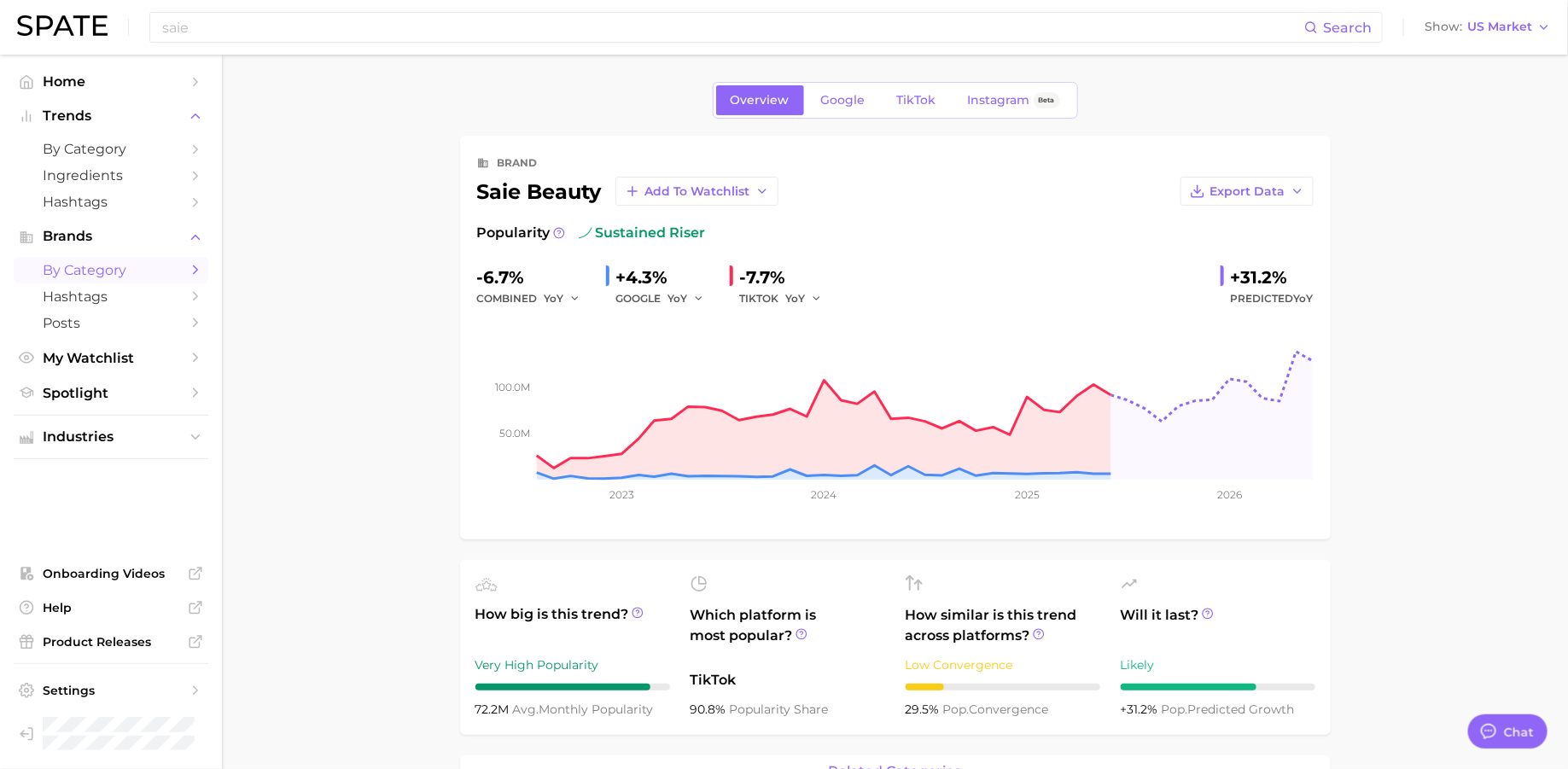
click at [99, 274] on span "by Category" at bounding box center [111, 270] width 136 height 16
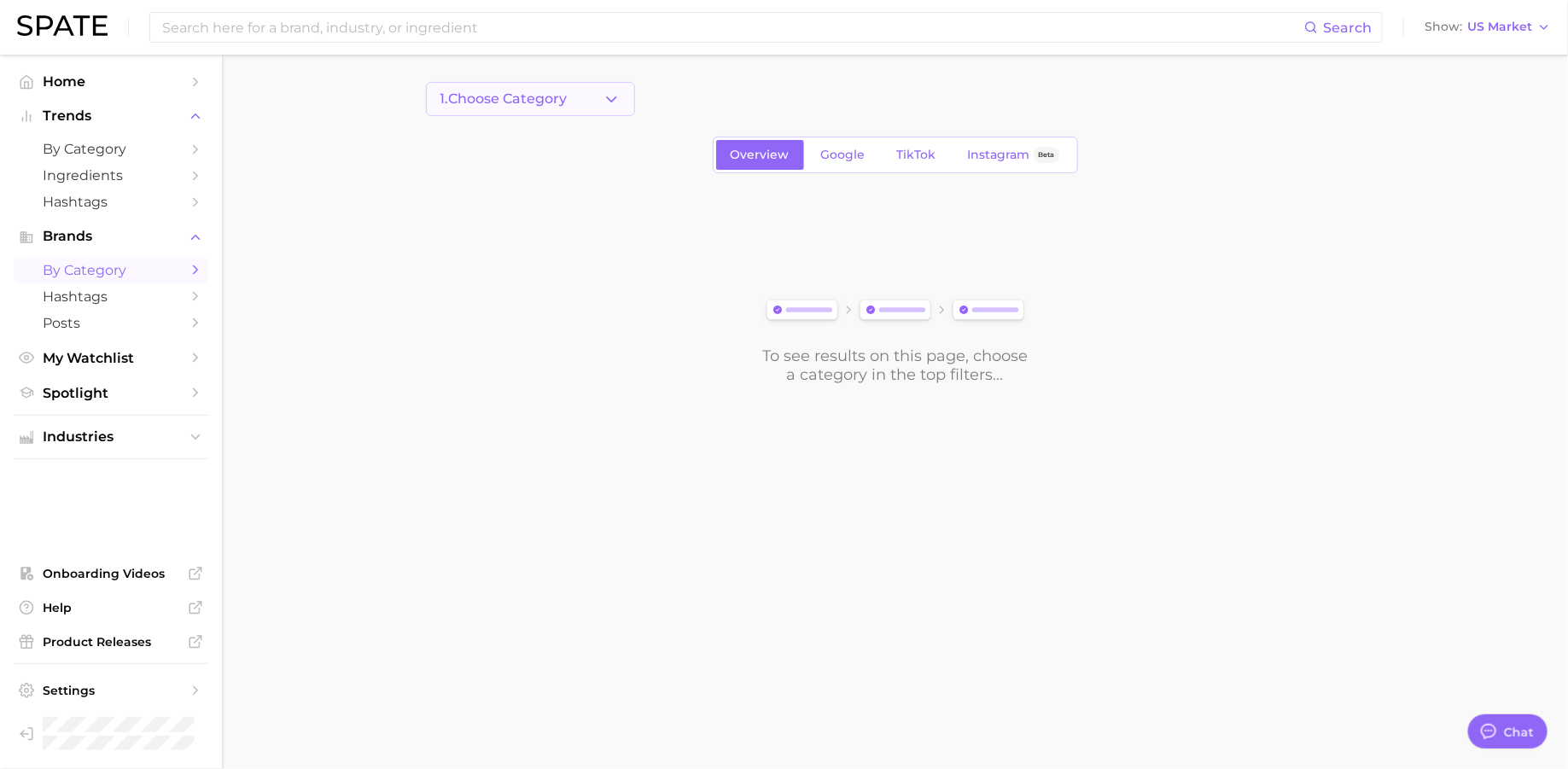
click at [508, 95] on span "1. Choose Category" at bounding box center [504, 99] width 127 height 16
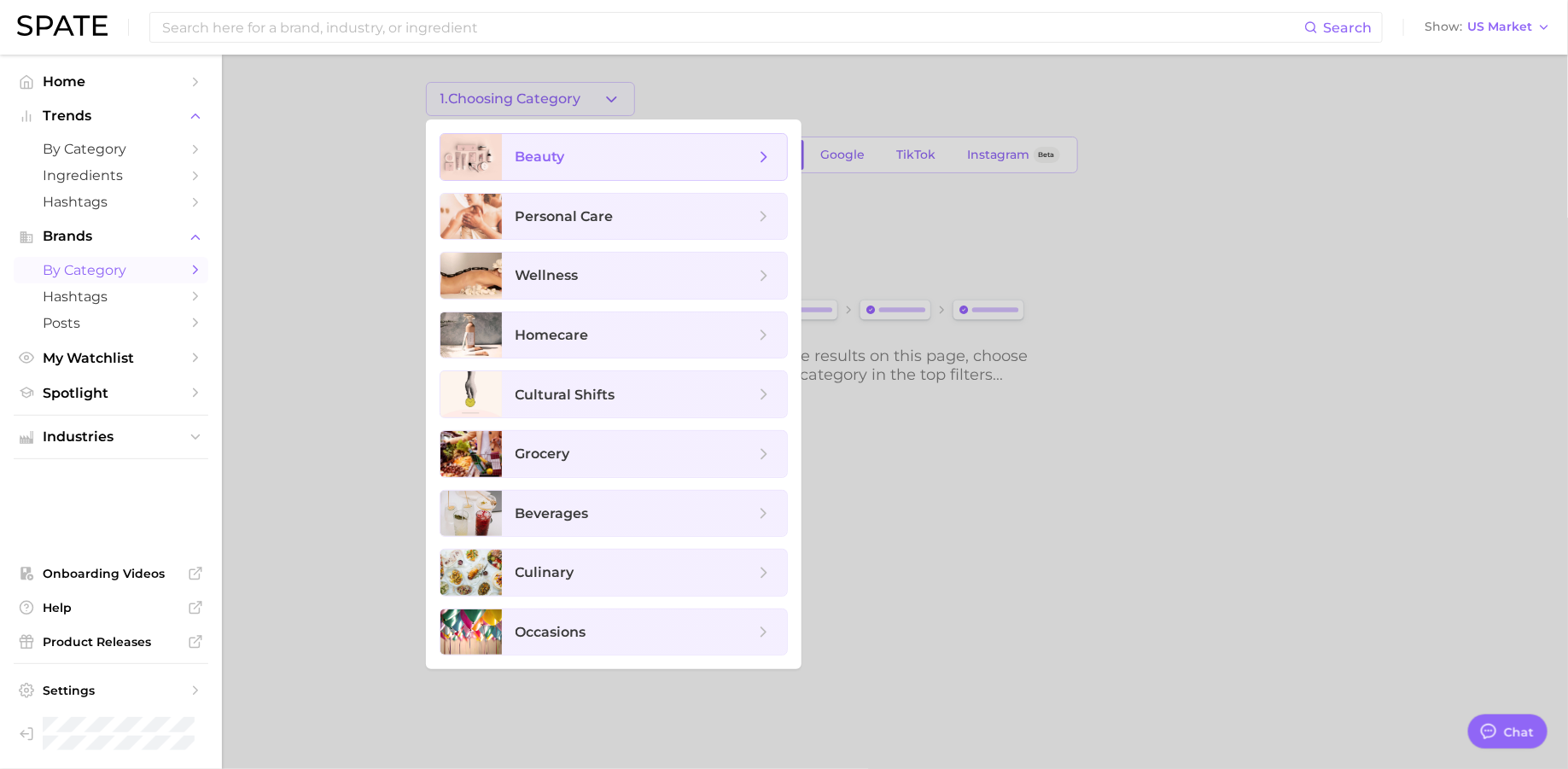
click at [541, 162] on span "beauty" at bounding box center [541, 156] width 49 height 16
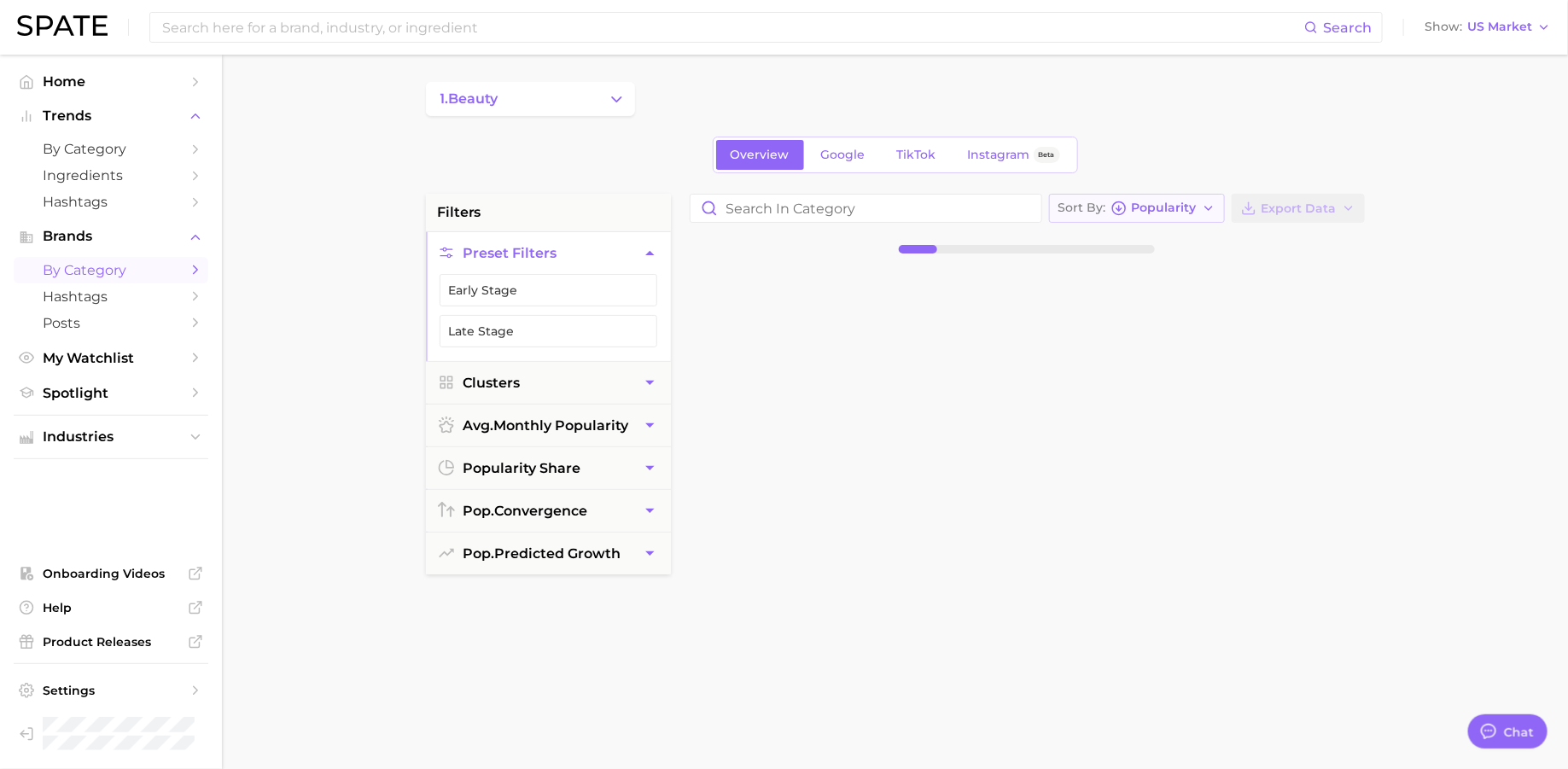
click at [1160, 208] on span "Popularity" at bounding box center [1164, 208] width 65 height 9
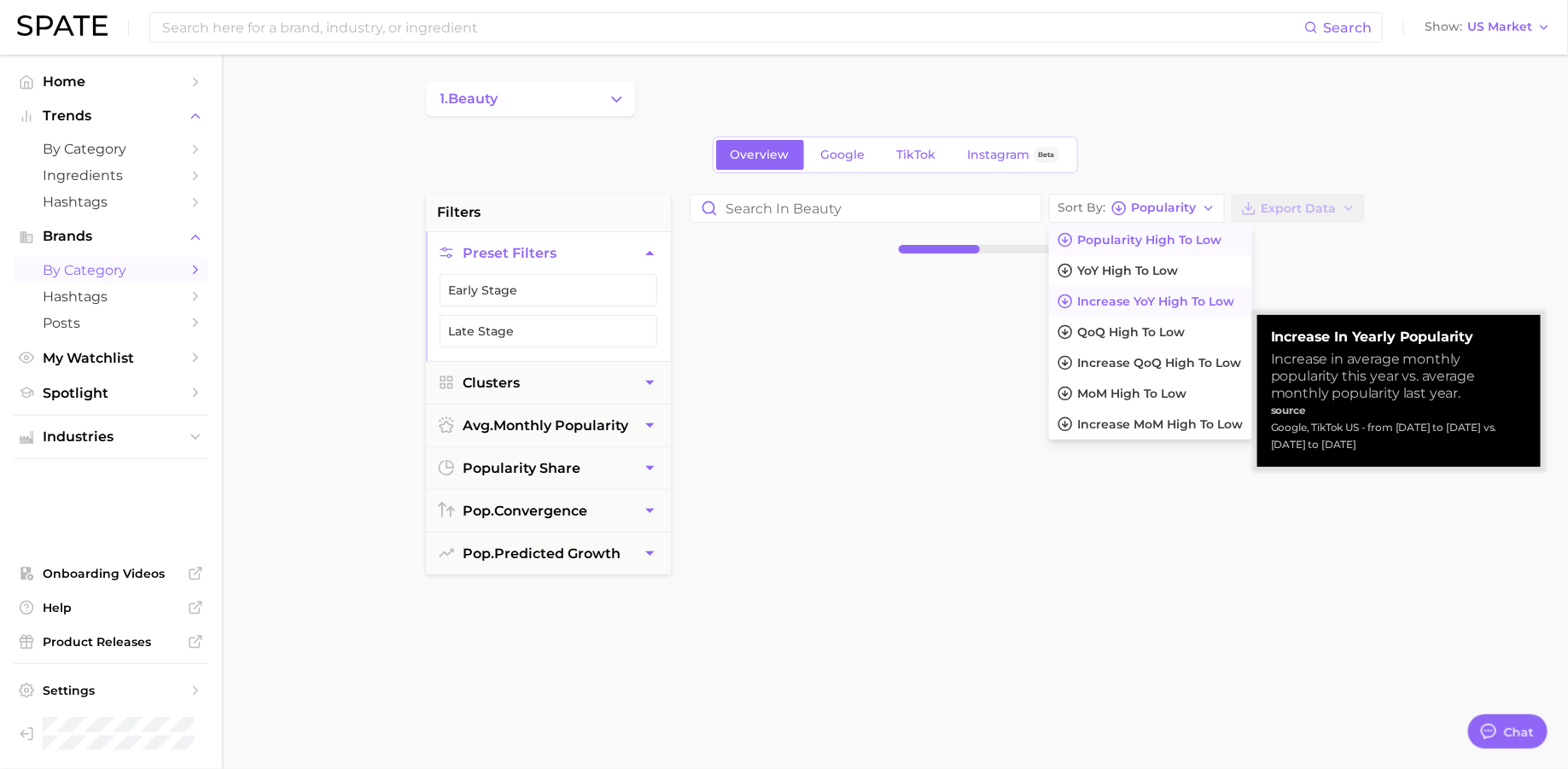
click at [1144, 295] on span "Increase YoY high to low" at bounding box center [1157, 302] width 157 height 15
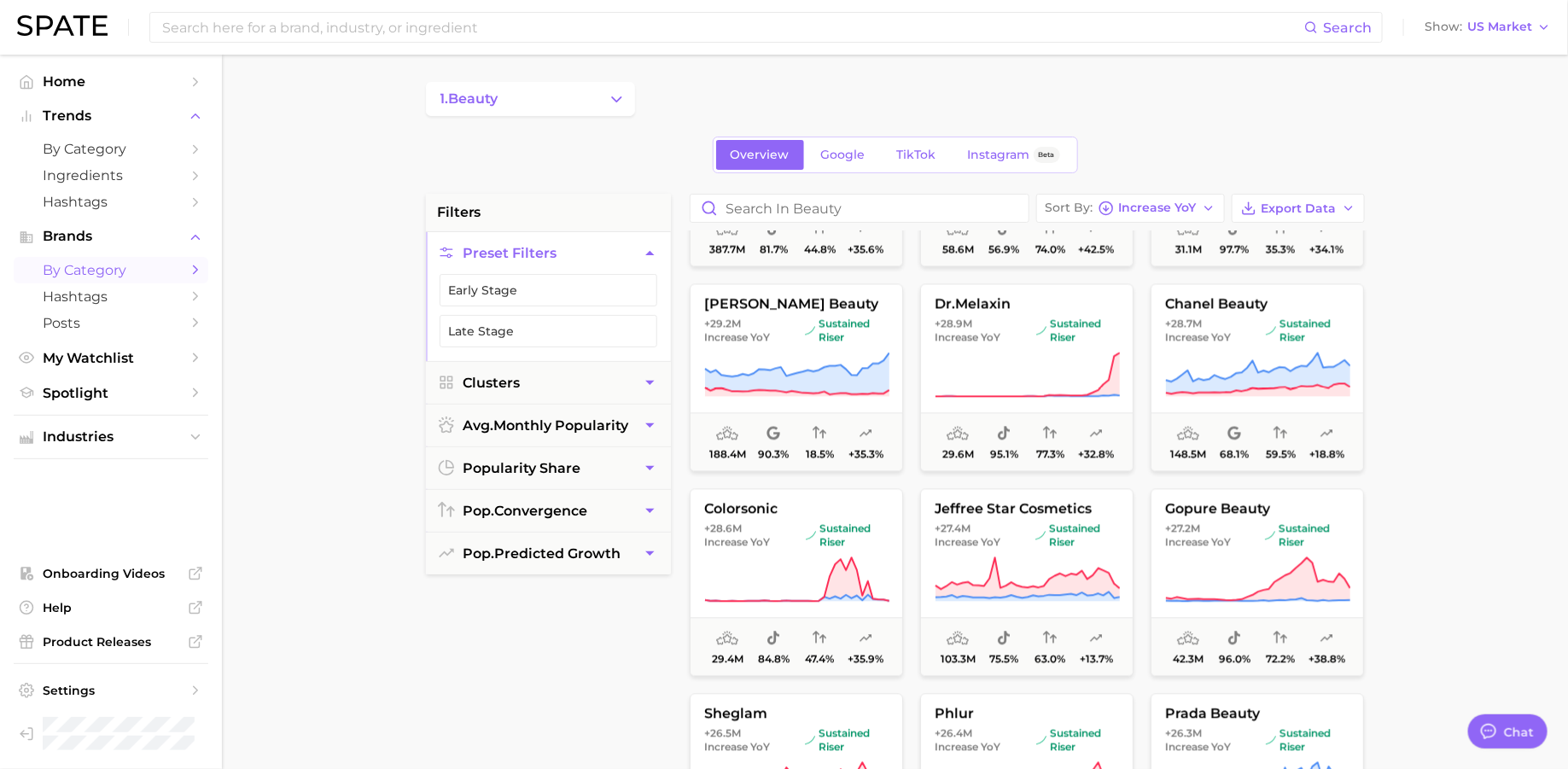
scroll to position [1800, 0]
